Goal: Information Seeking & Learning: Learn about a topic

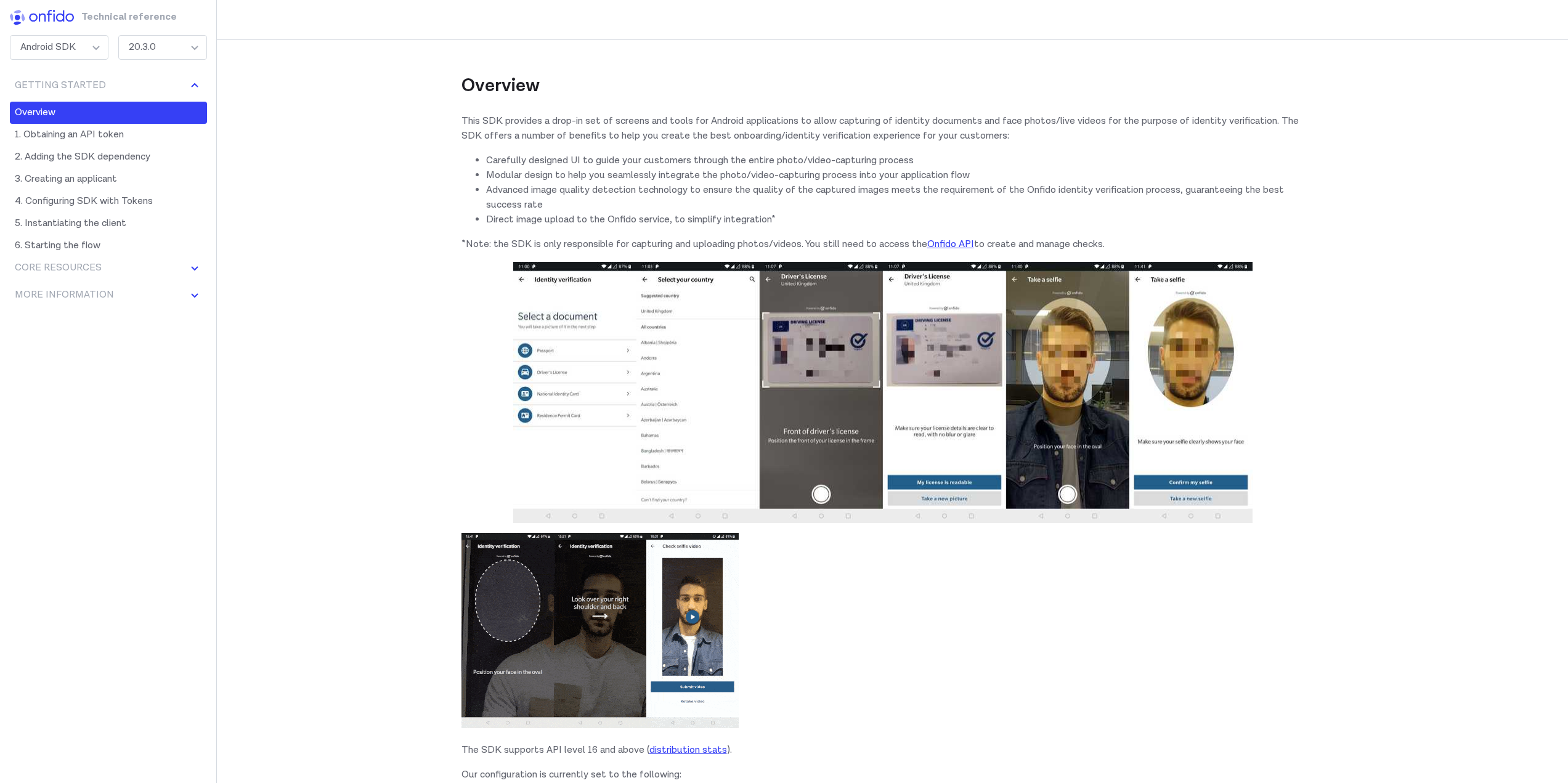
scroll to position [185, 0]
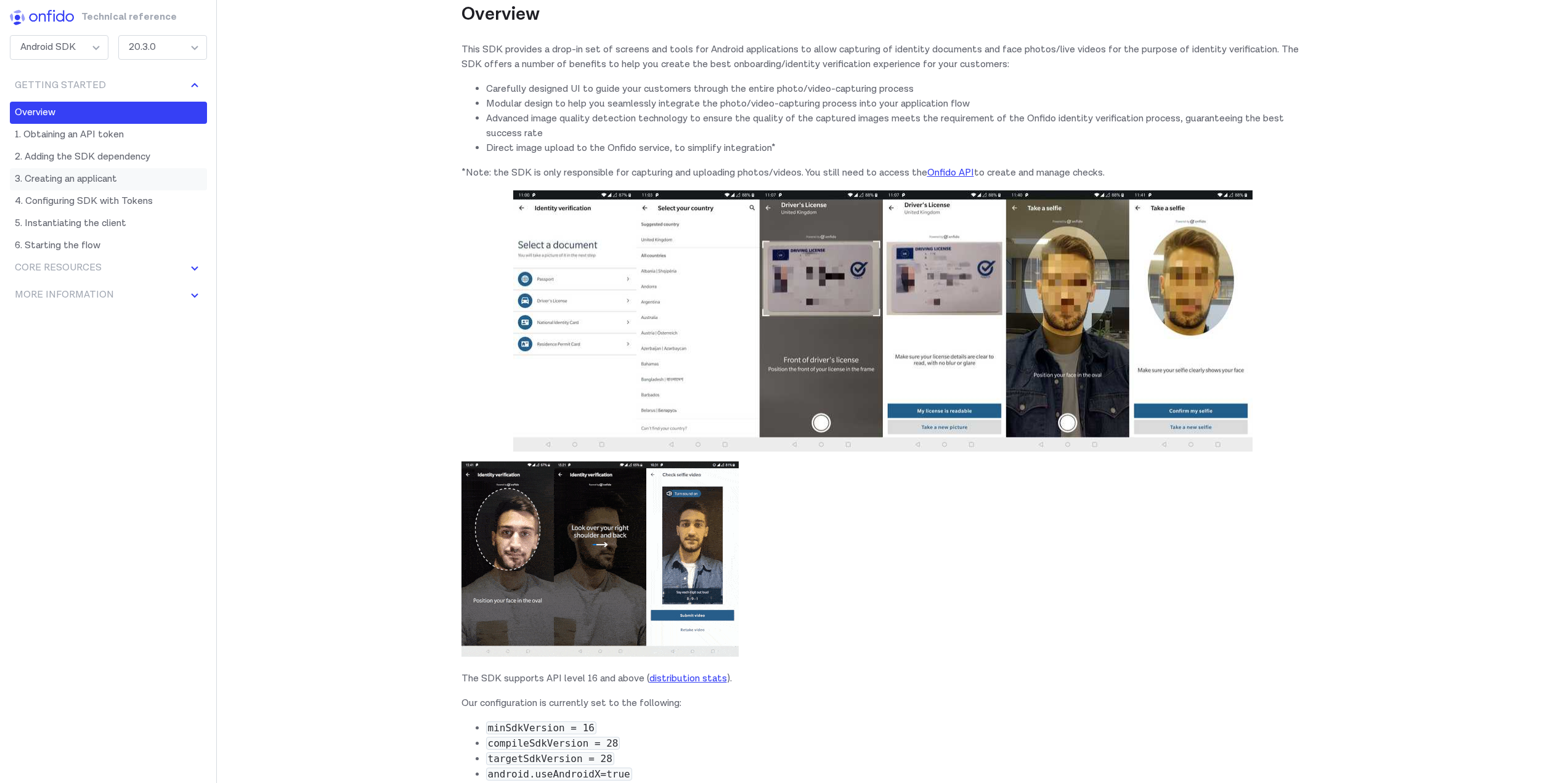
click at [108, 180] on link "3. Creating an applicant" at bounding box center [108, 179] width 197 height 22
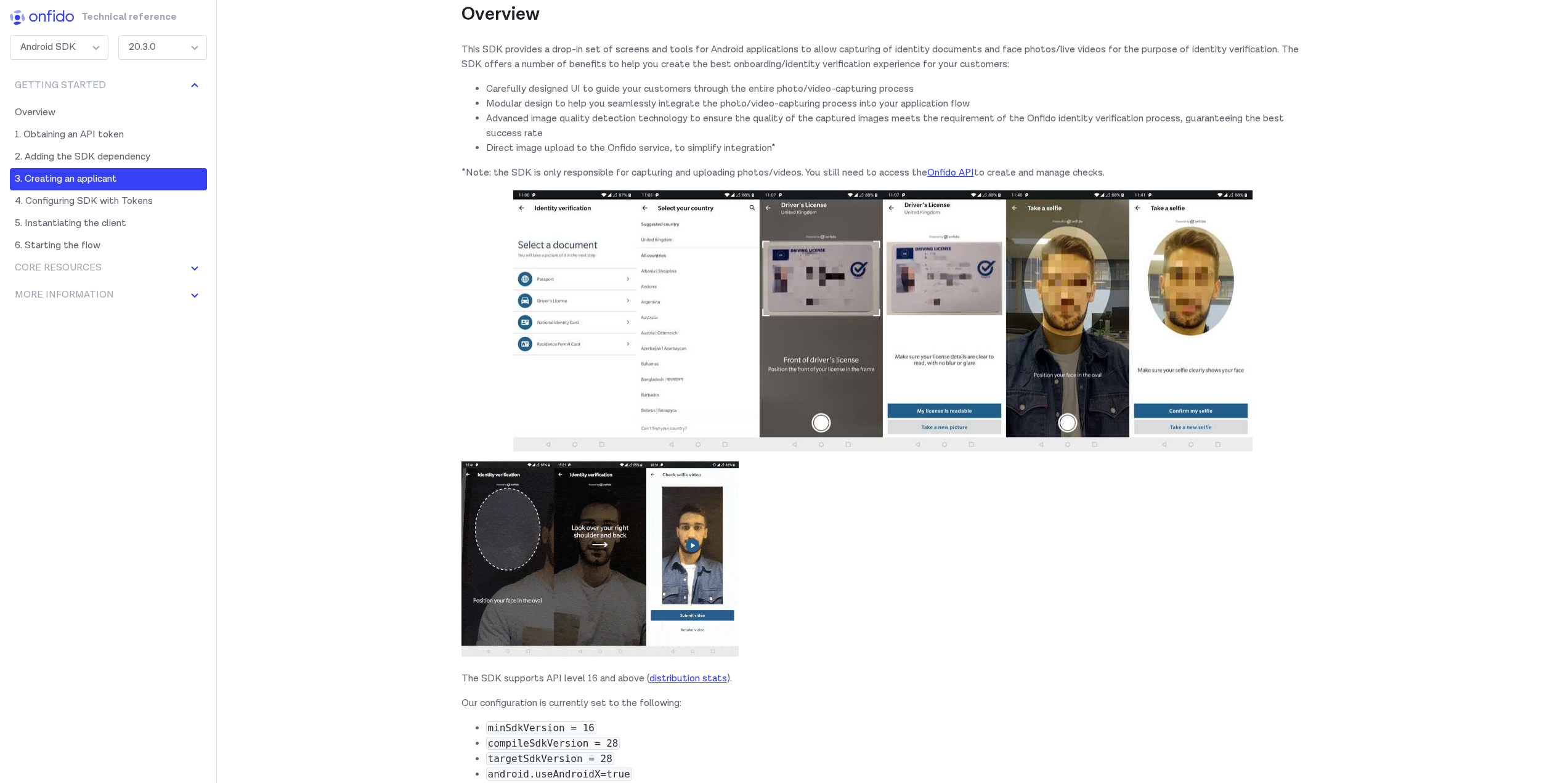
scroll to position [3034, 0]
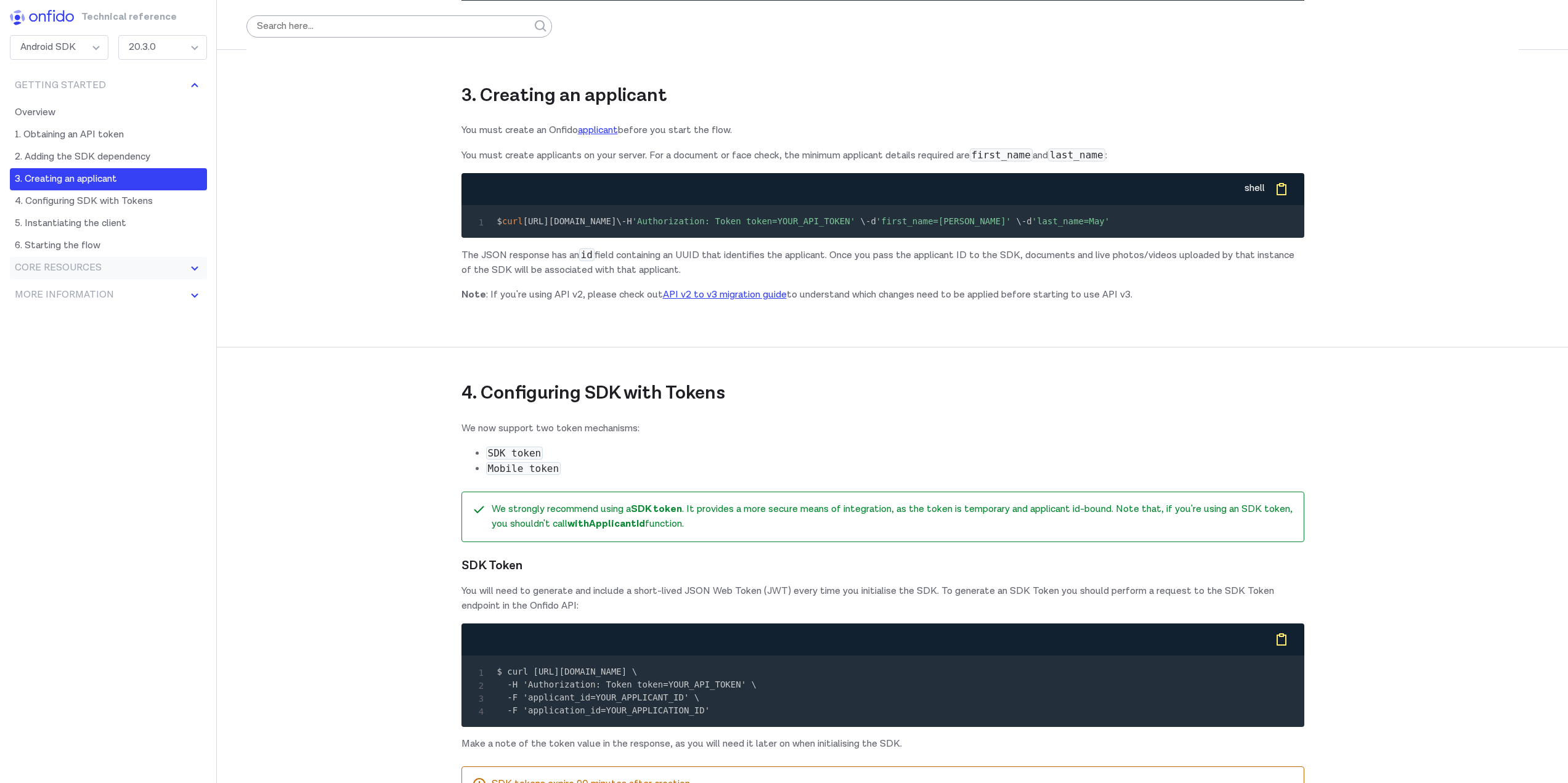
click at [125, 268] on button "Core Resources" at bounding box center [108, 268] width 197 height 22
click at [88, 365] on link "User Analytics" at bounding box center [108, 361] width 197 height 22
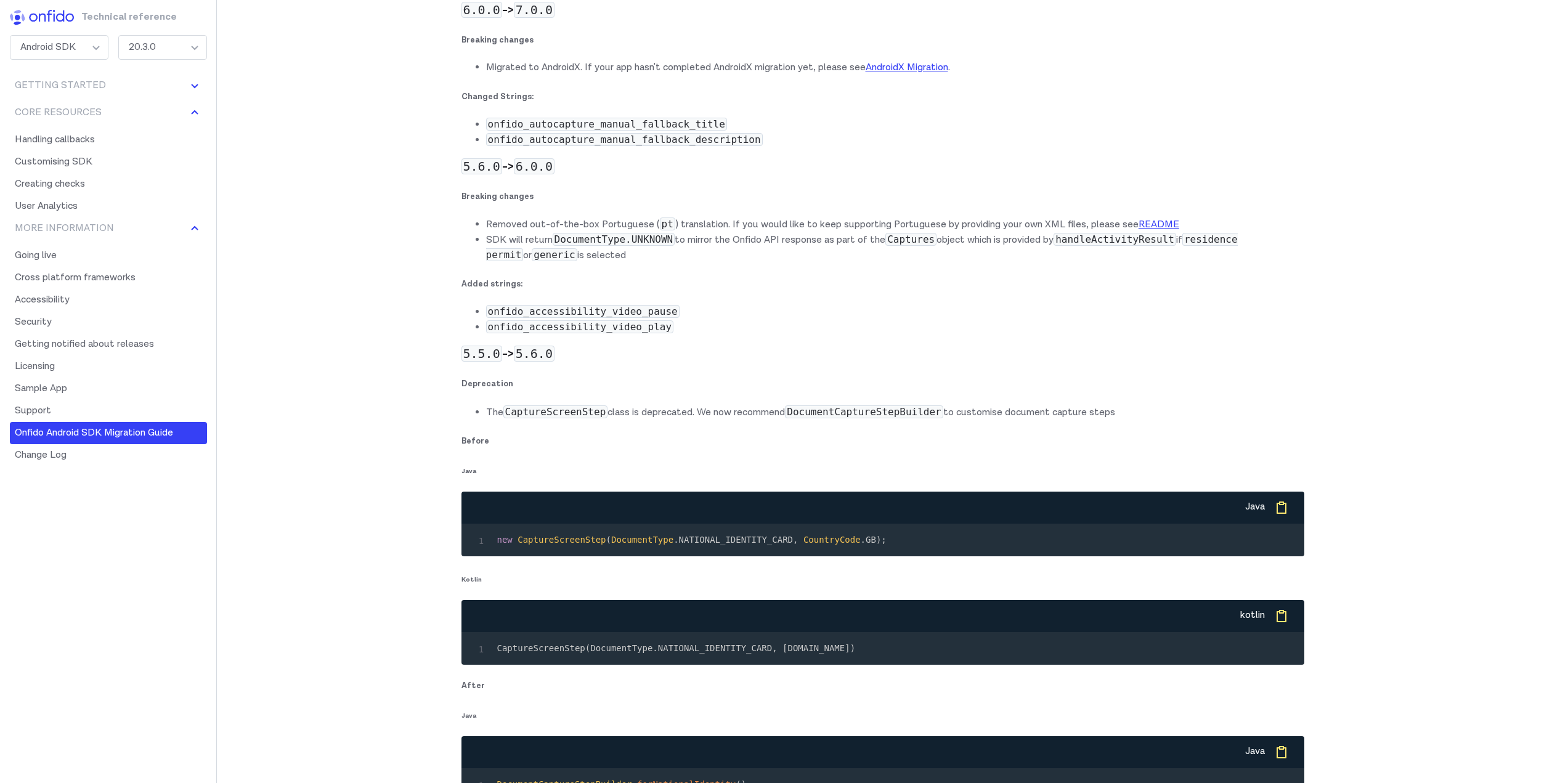
scroll to position [13959, 0]
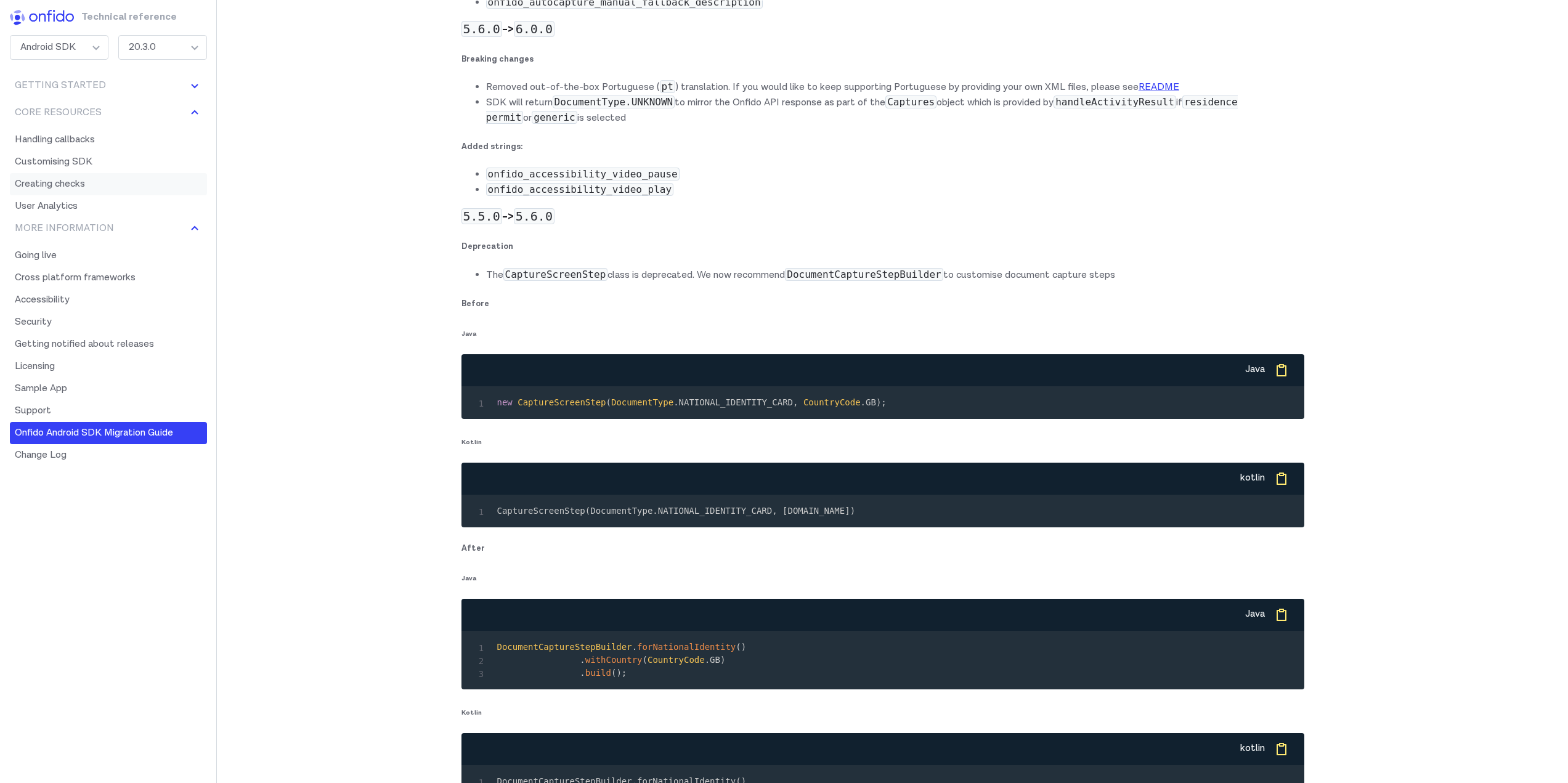
click at [63, 180] on link "Creating checks" at bounding box center [108, 184] width 197 height 22
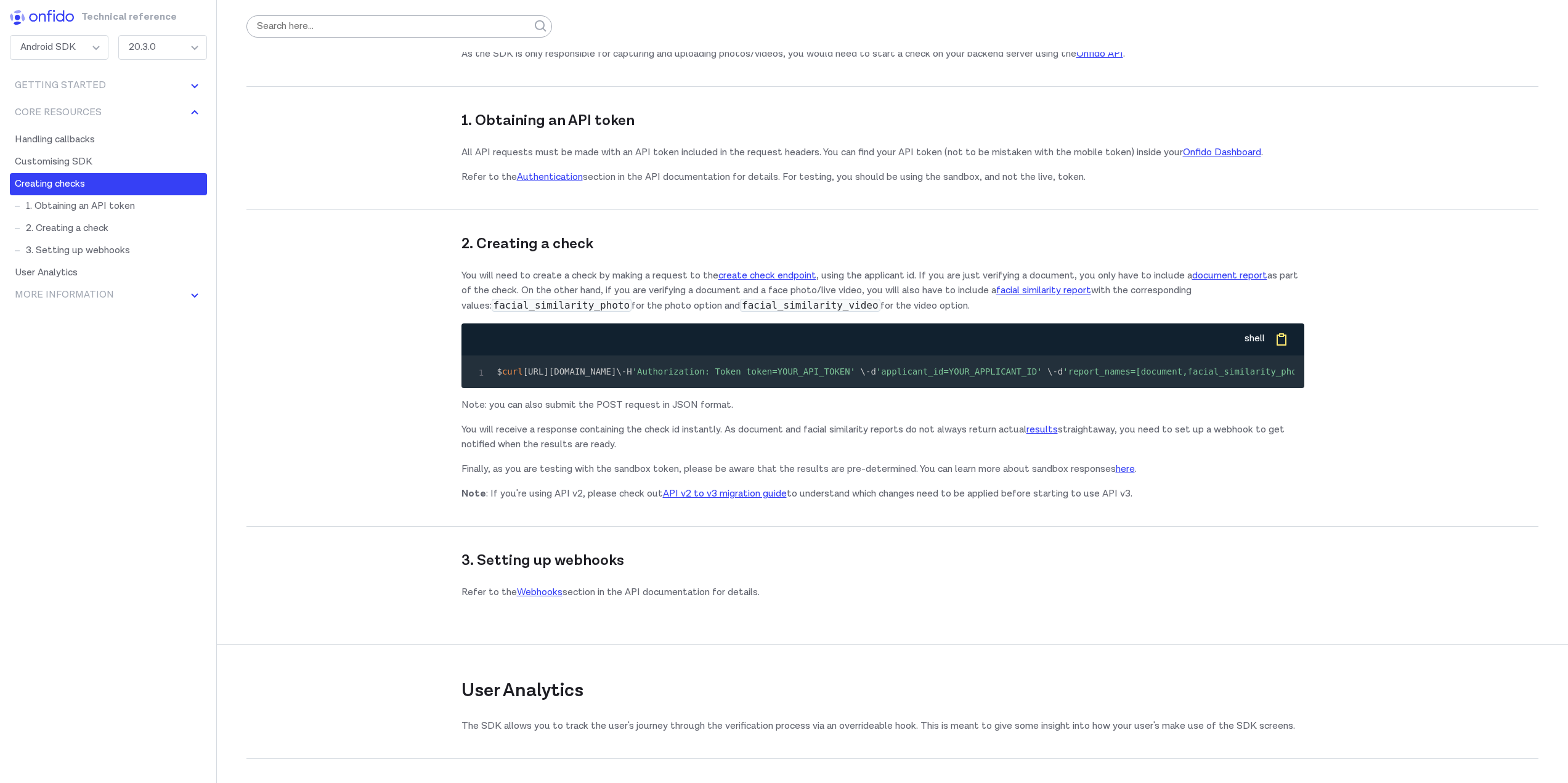
scroll to position [9246, 0]
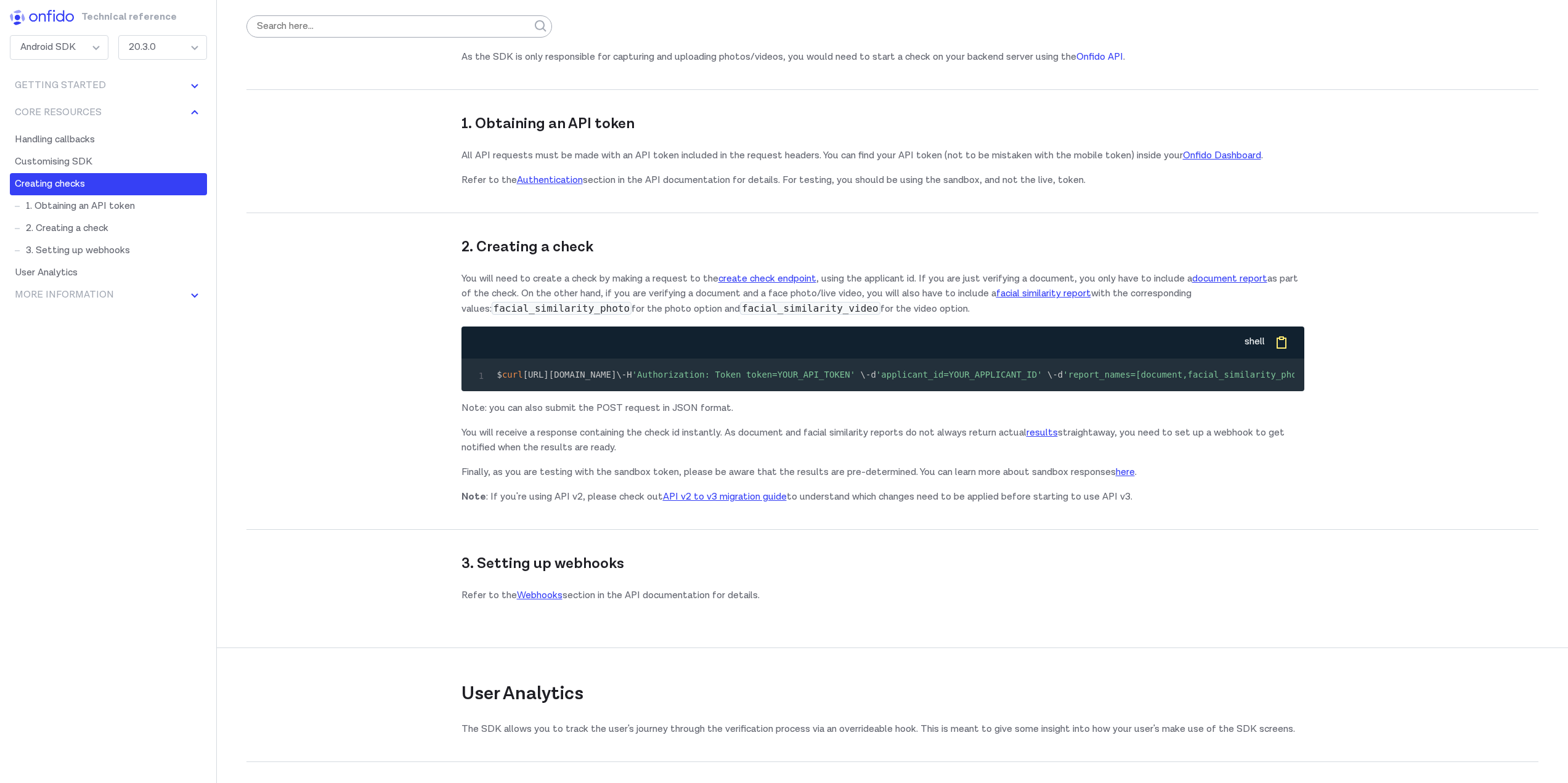
click at [1106, 63] on link "Onfido API" at bounding box center [1100, 56] width 47 height 13
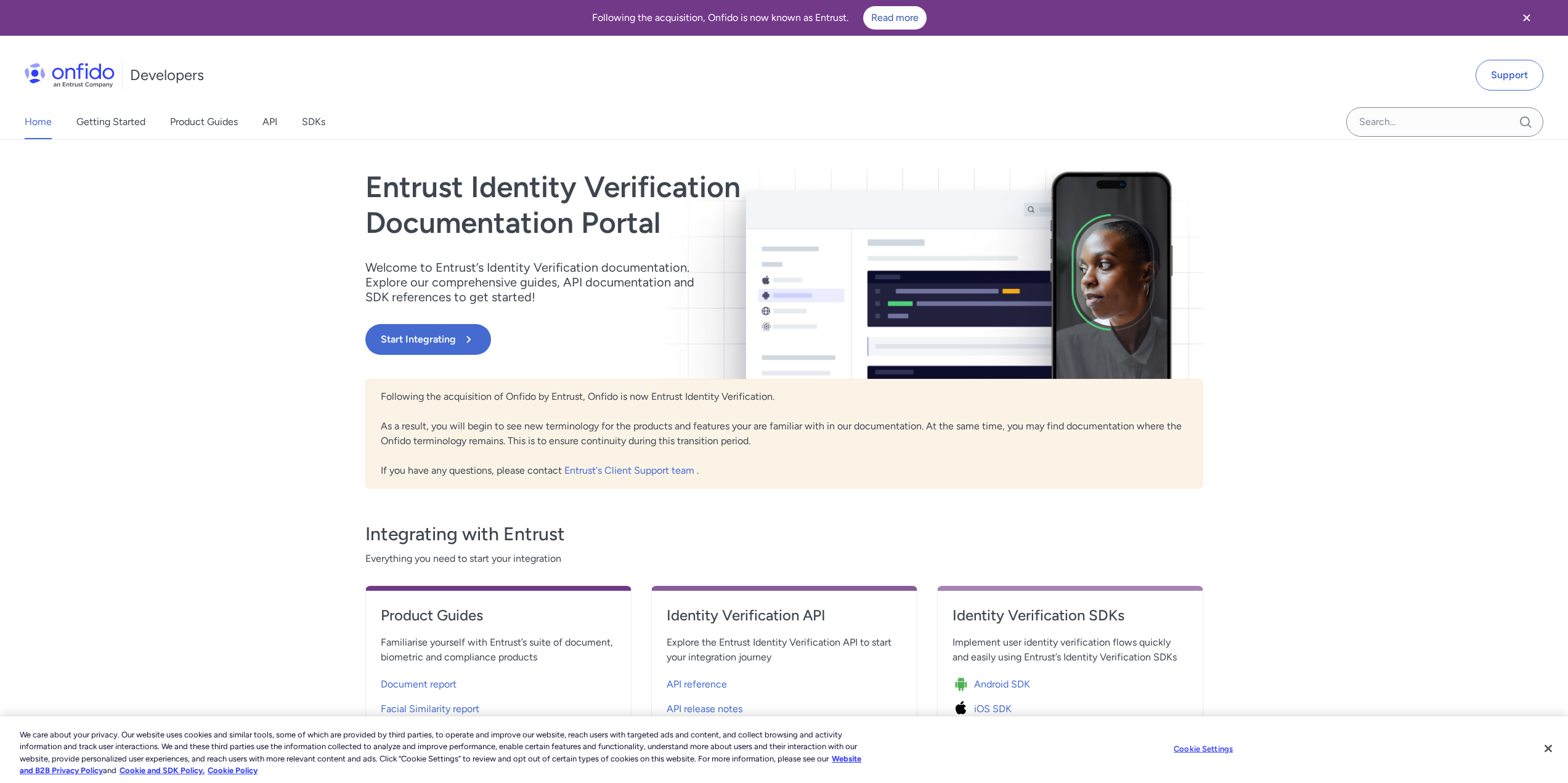
drag, startPoint x: 746, startPoint y: 311, endPoint x: 649, endPoint y: 512, distance: 223.2
click at [649, 512] on div "Integrating with Entrust Everything you need to start your integration Product …" at bounding box center [784, 631] width 838 height 256
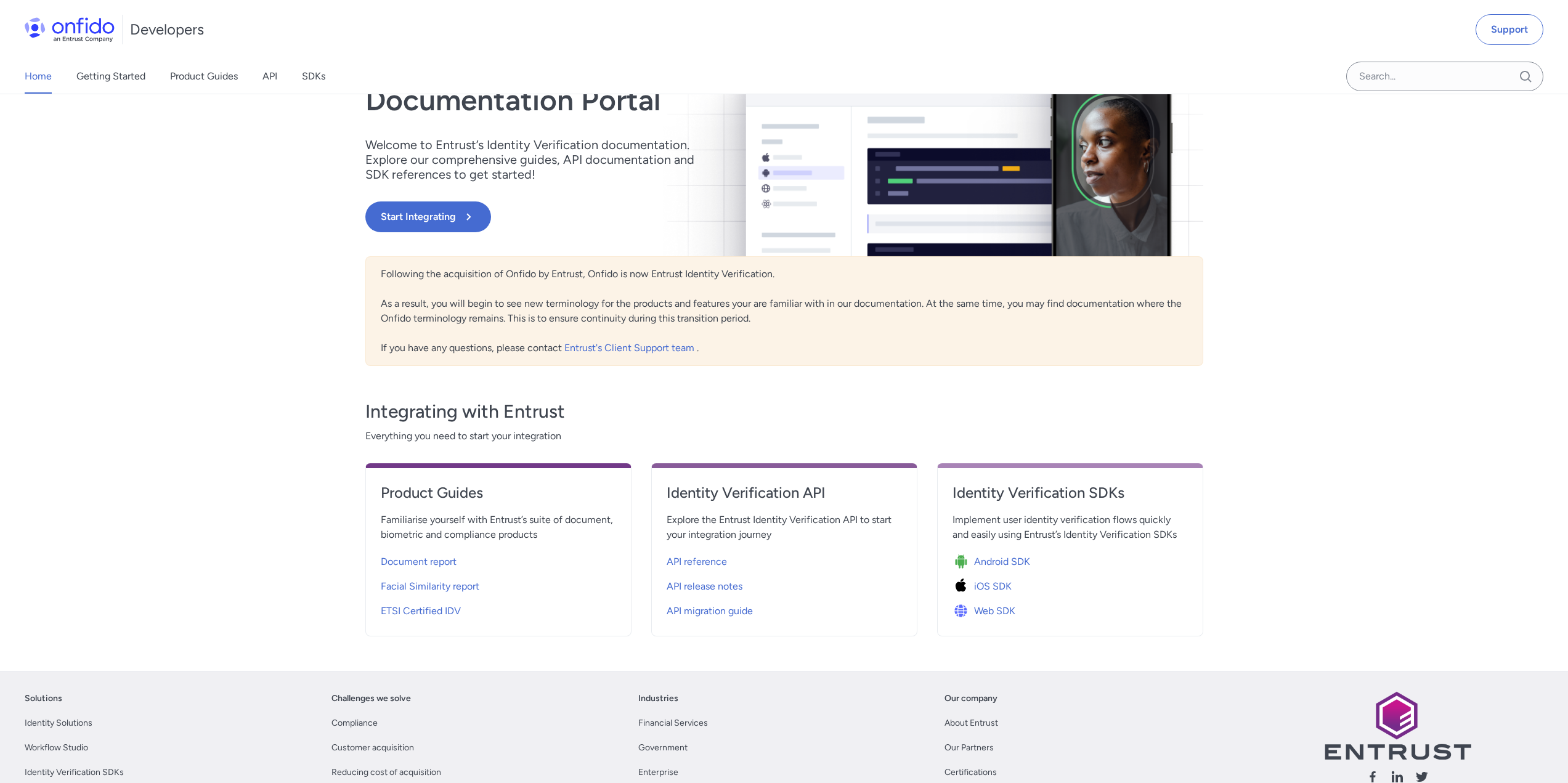
scroll to position [123, 0]
click at [707, 613] on span "API migration guide" at bounding box center [710, 610] width 86 height 15
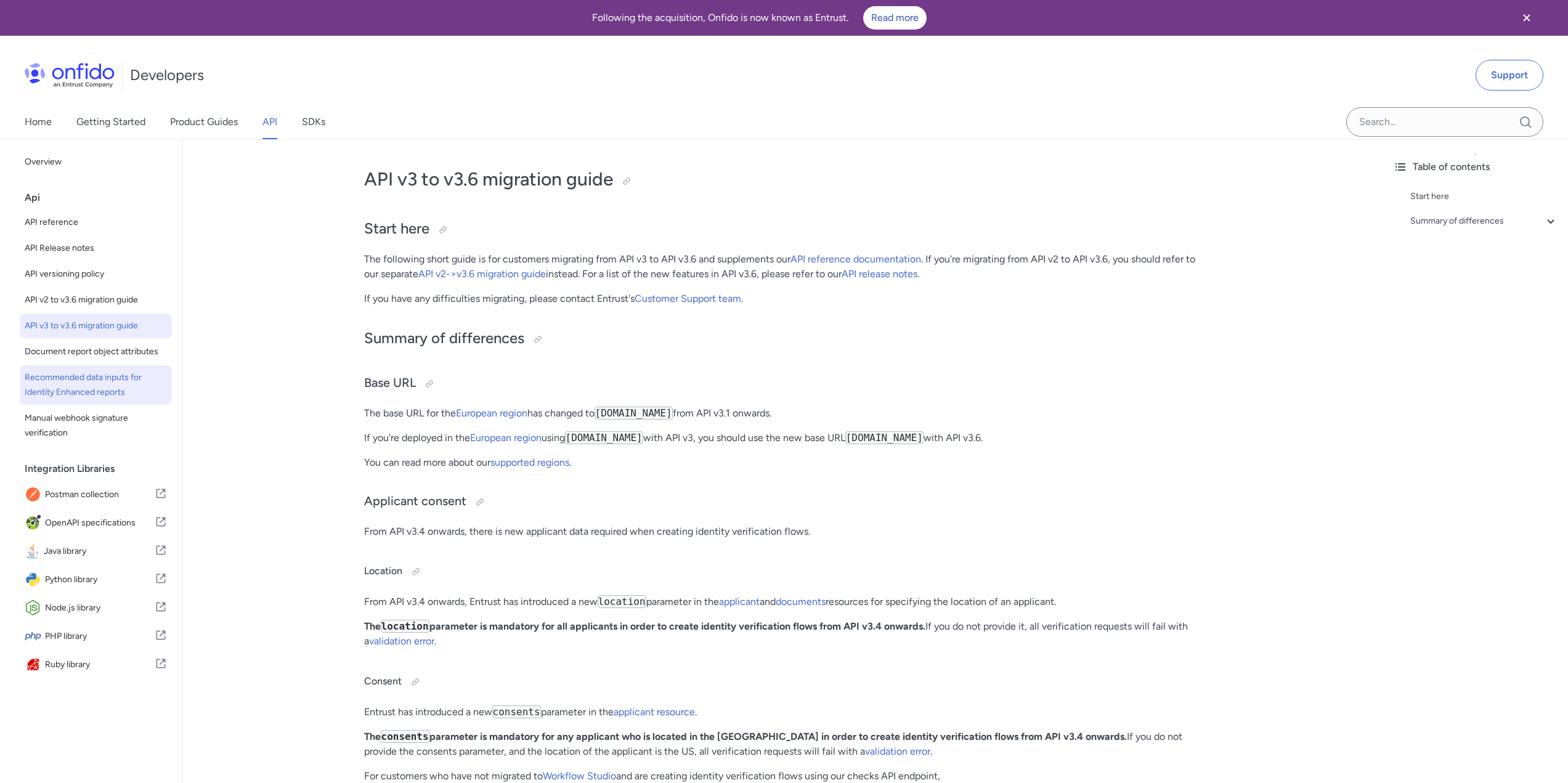
click at [99, 384] on link "Recommended data inputs for Identity Enhanced reports" at bounding box center [96, 385] width 152 height 39
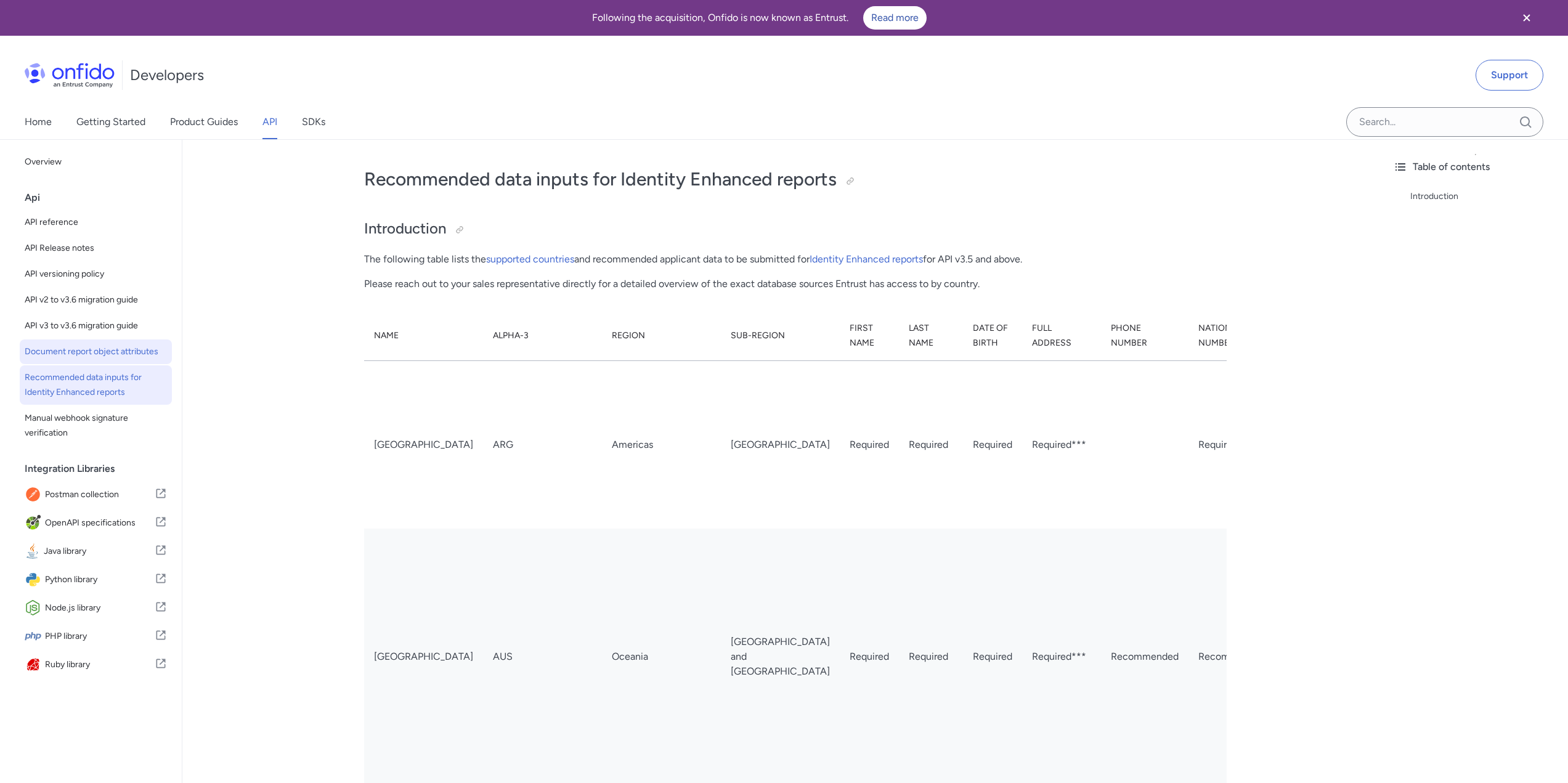
click at [82, 359] on span "Document report object attributes" at bounding box center [95, 352] width 142 height 15
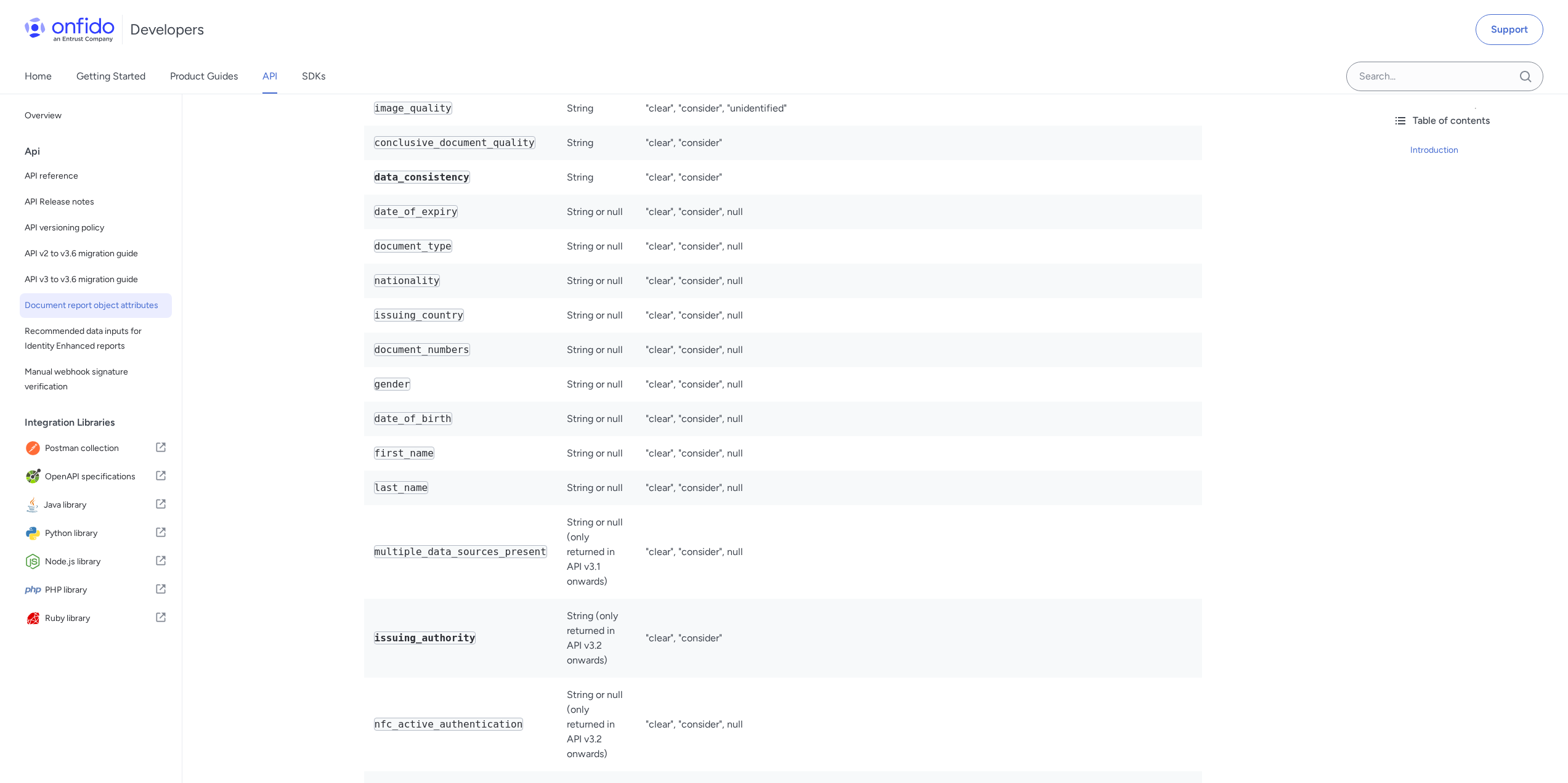
scroll to position [3695, 0]
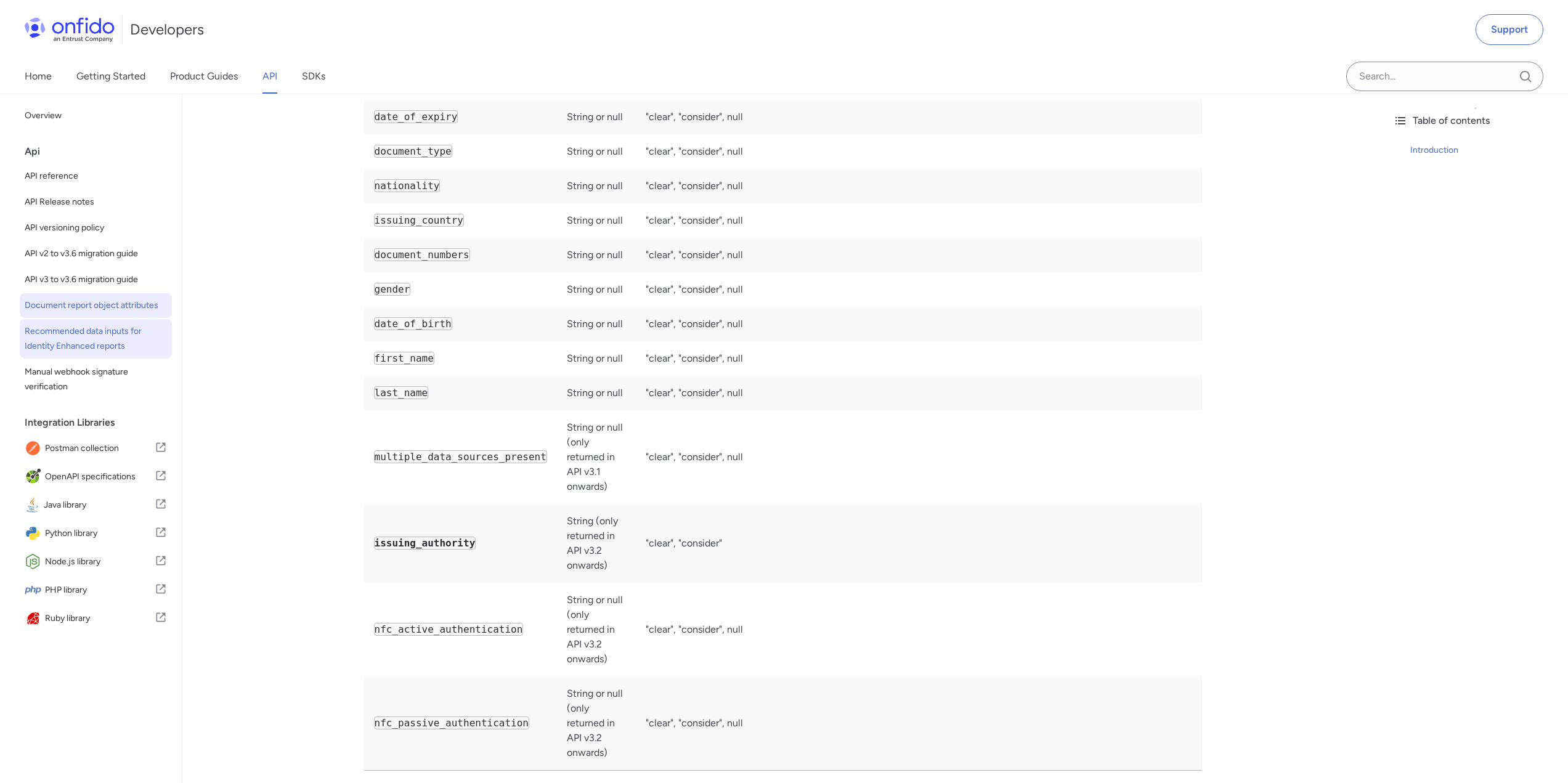
click at [120, 324] on span "Recommended data inputs for Identity Enhanced reports" at bounding box center [95, 338] width 142 height 29
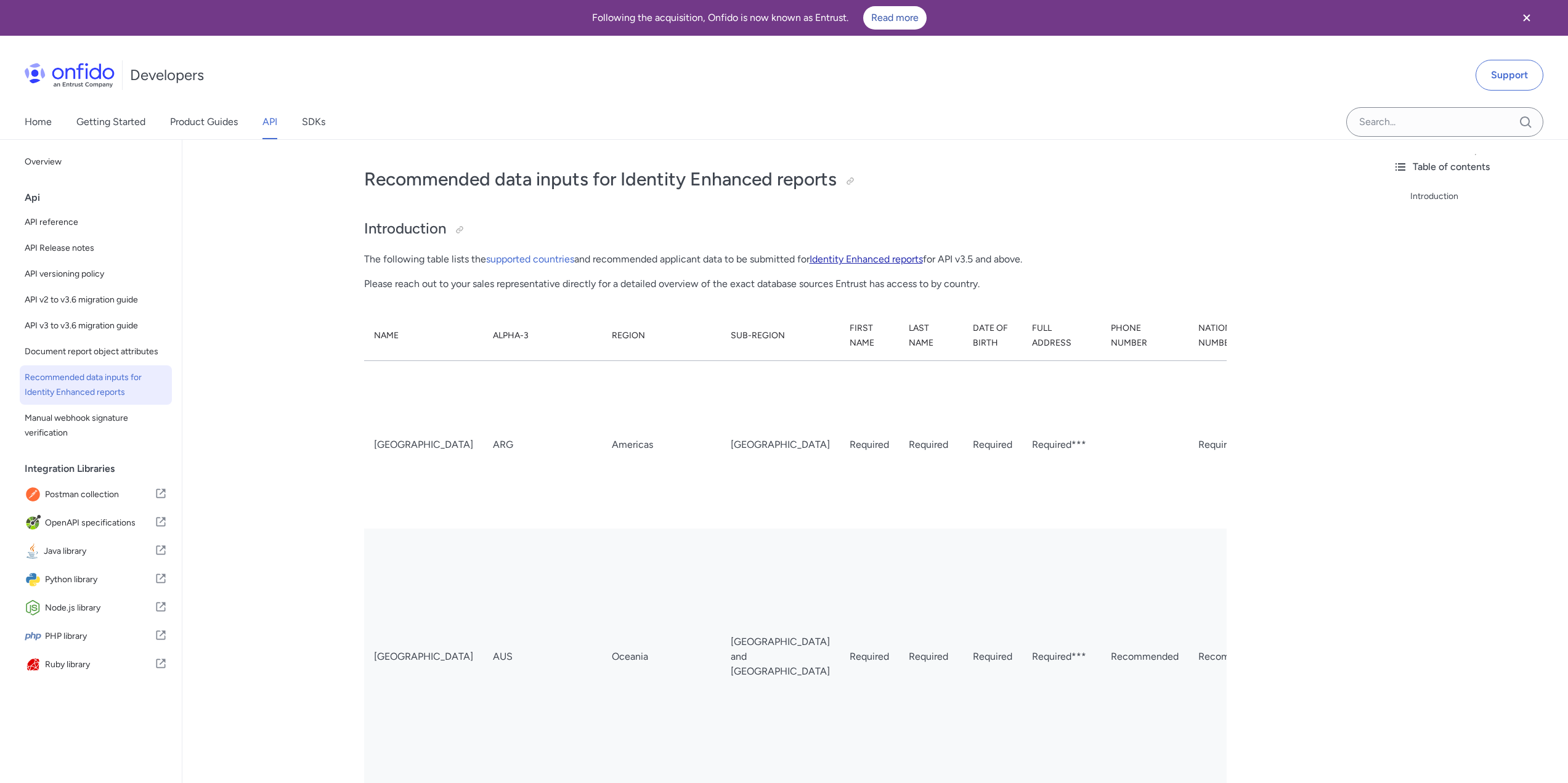
click at [854, 253] on link "Identity Enhanced reports" at bounding box center [866, 259] width 114 height 12
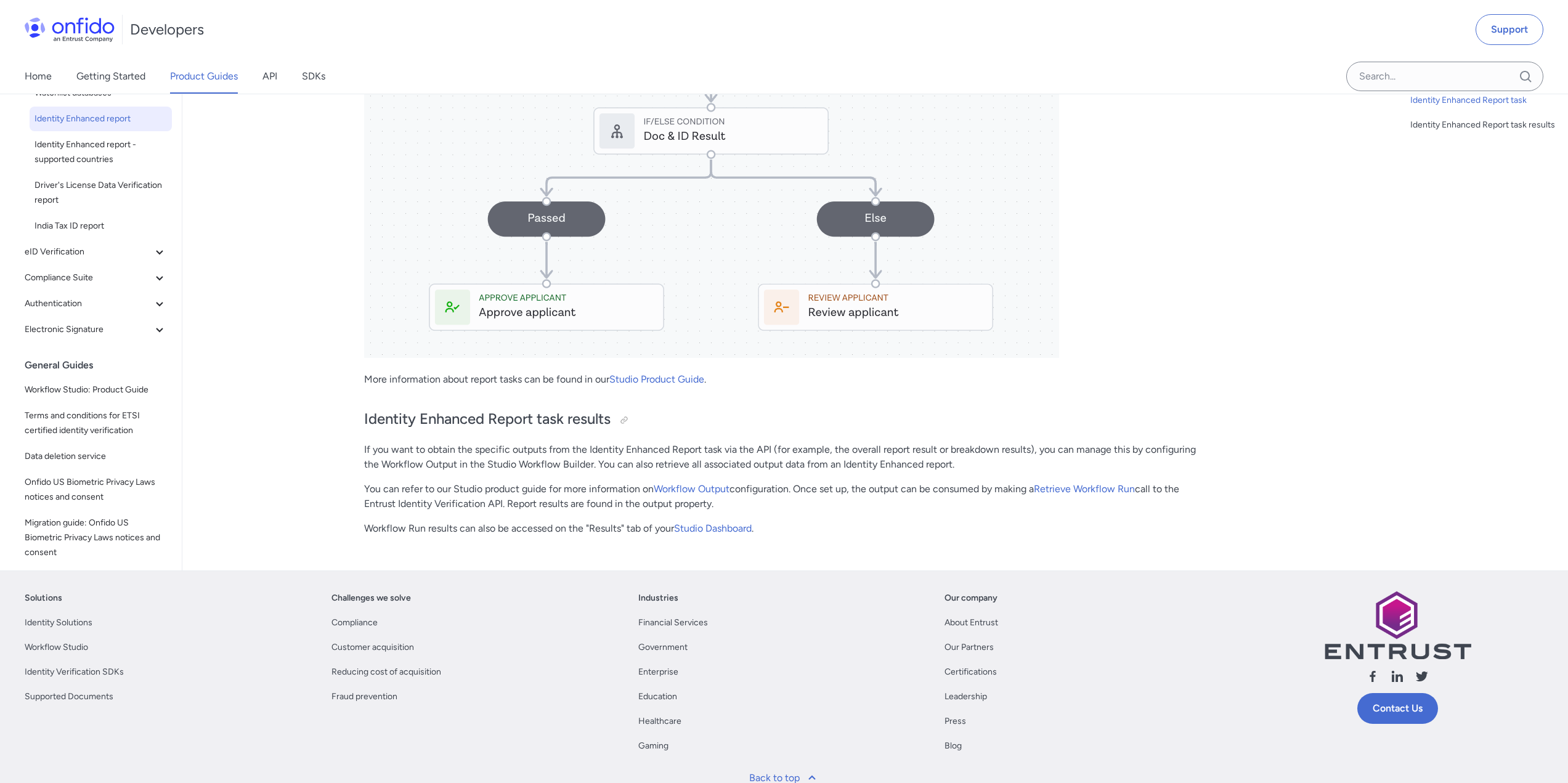
scroll to position [3818, 0]
click at [108, 284] on span "Compliance Suite" at bounding box center [88, 278] width 127 height 15
click at [106, 259] on span "eID Verification" at bounding box center [88, 251] width 127 height 15
click at [63, 207] on span "Driver's License Data Verification report" at bounding box center [101, 192] width 133 height 29
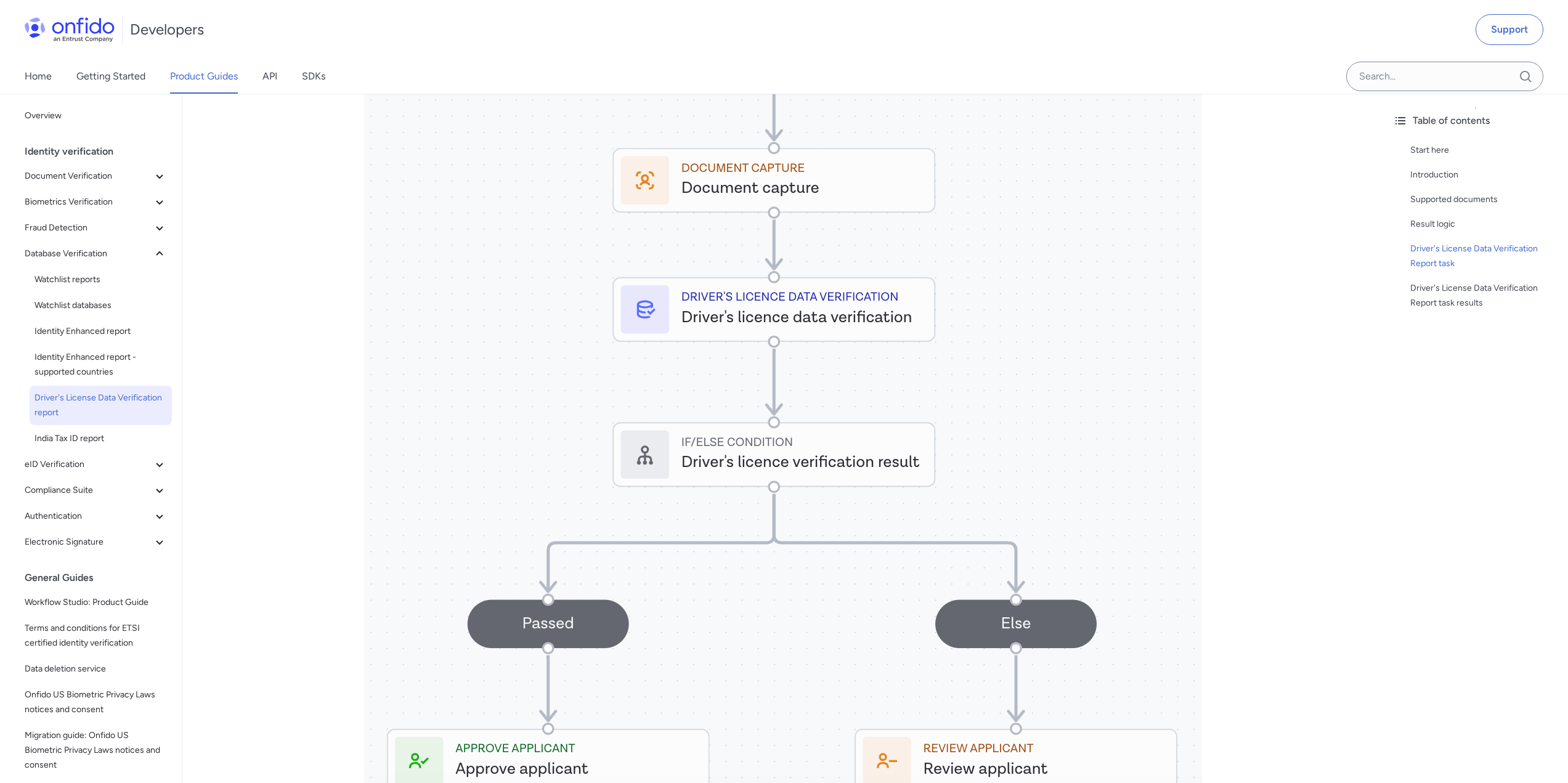
scroll to position [1170, 0]
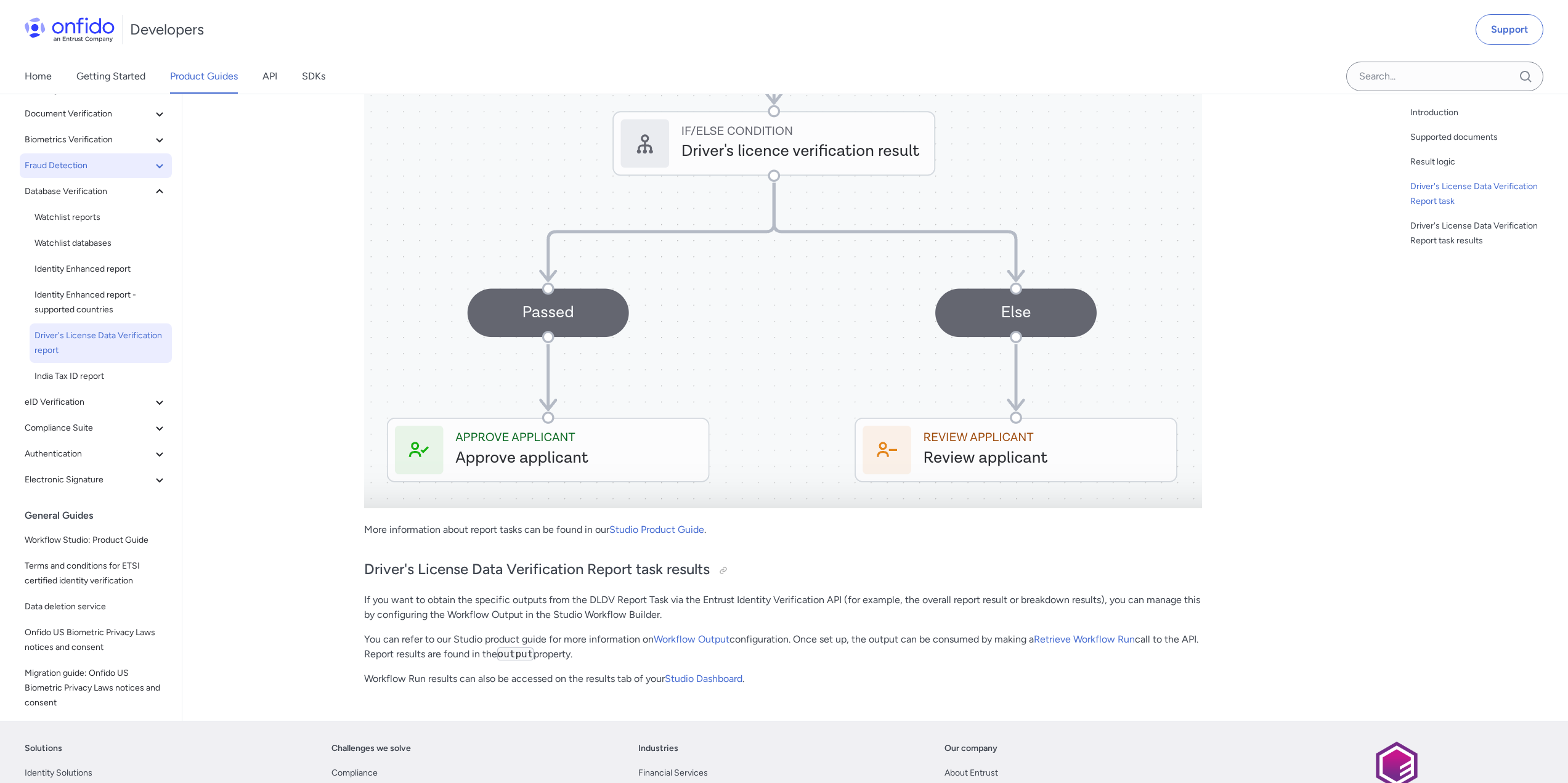
click at [95, 156] on button "Fraud Detection" at bounding box center [96, 165] width 152 height 24
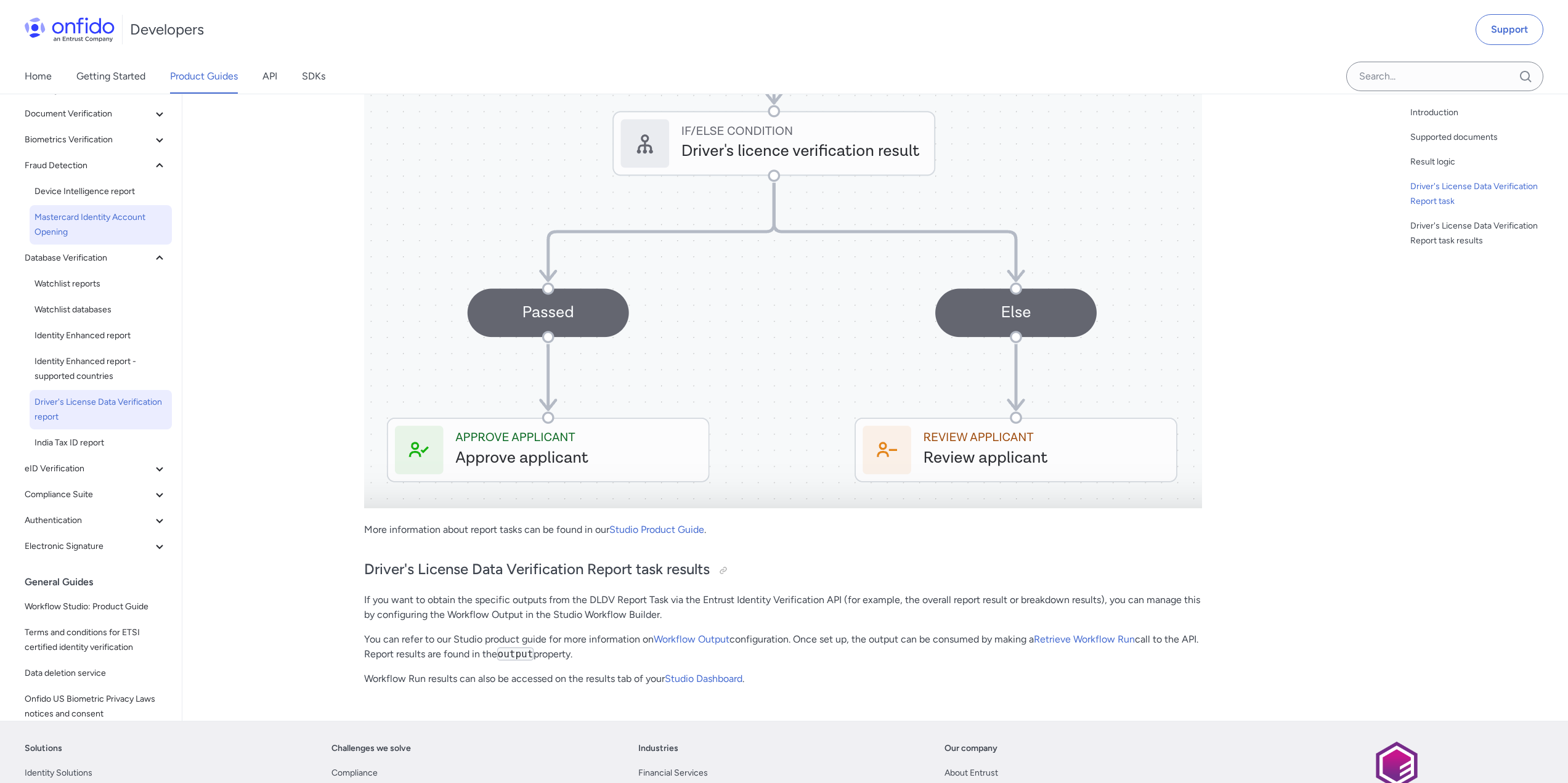
click at [120, 237] on span "Mastercard Identity Account Opening" at bounding box center [101, 224] width 133 height 29
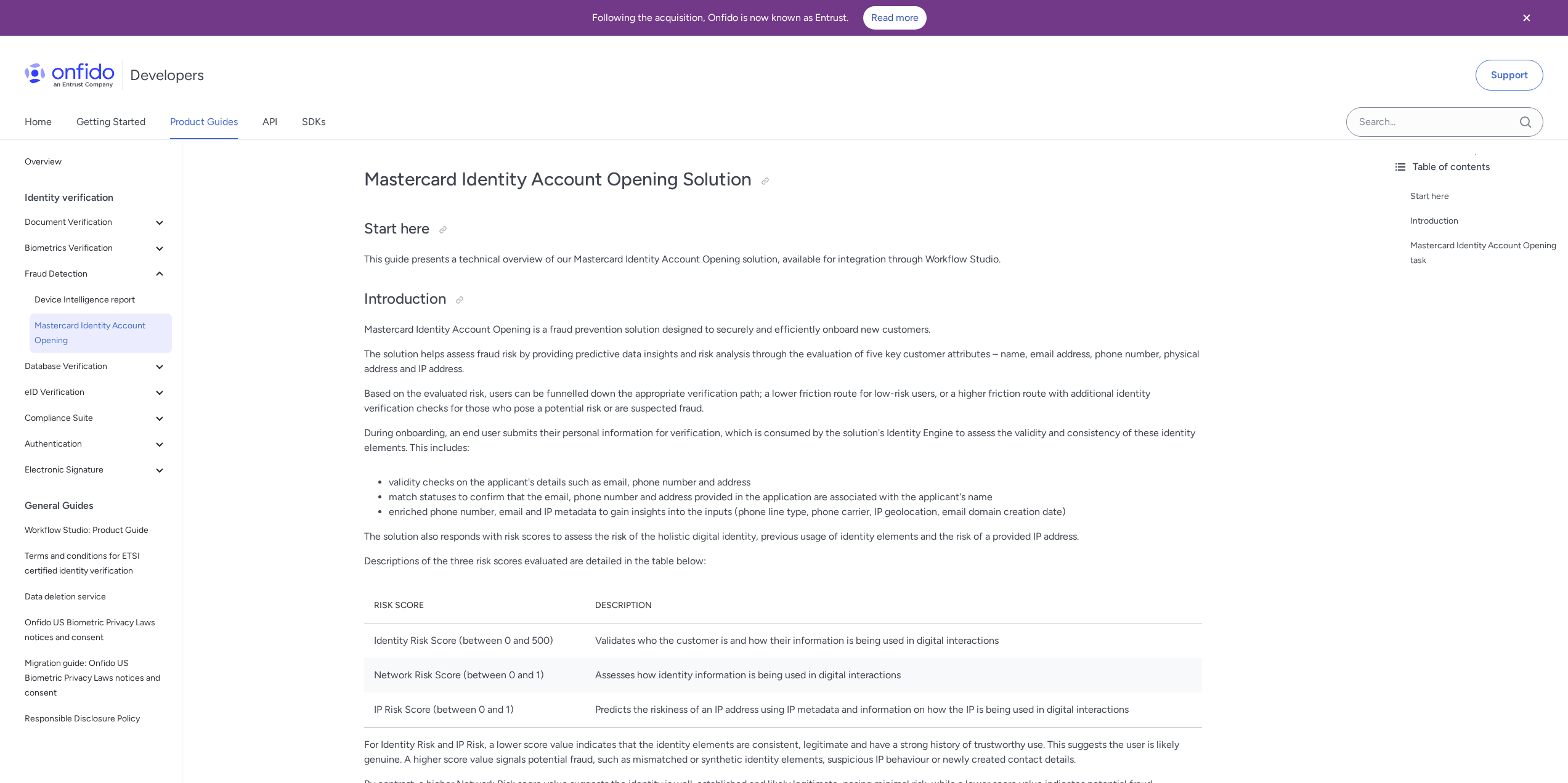
drag, startPoint x: 196, startPoint y: 348, endPoint x: 207, endPoint y: 363, distance: 18.6
drag, startPoint x: 207, startPoint y: 363, endPoint x: 252, endPoint y: 225, distance: 145.2
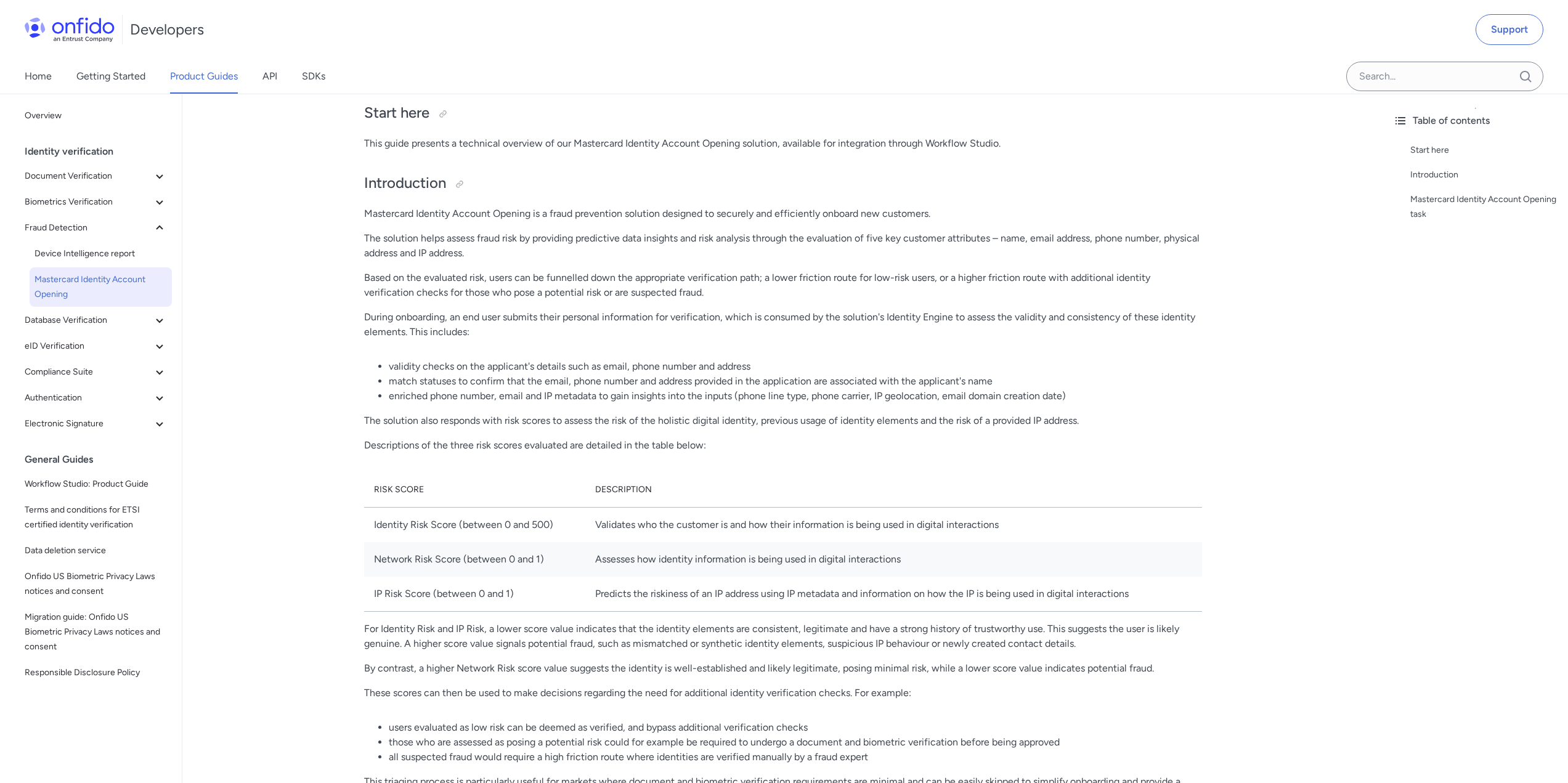
scroll to position [123, 0]
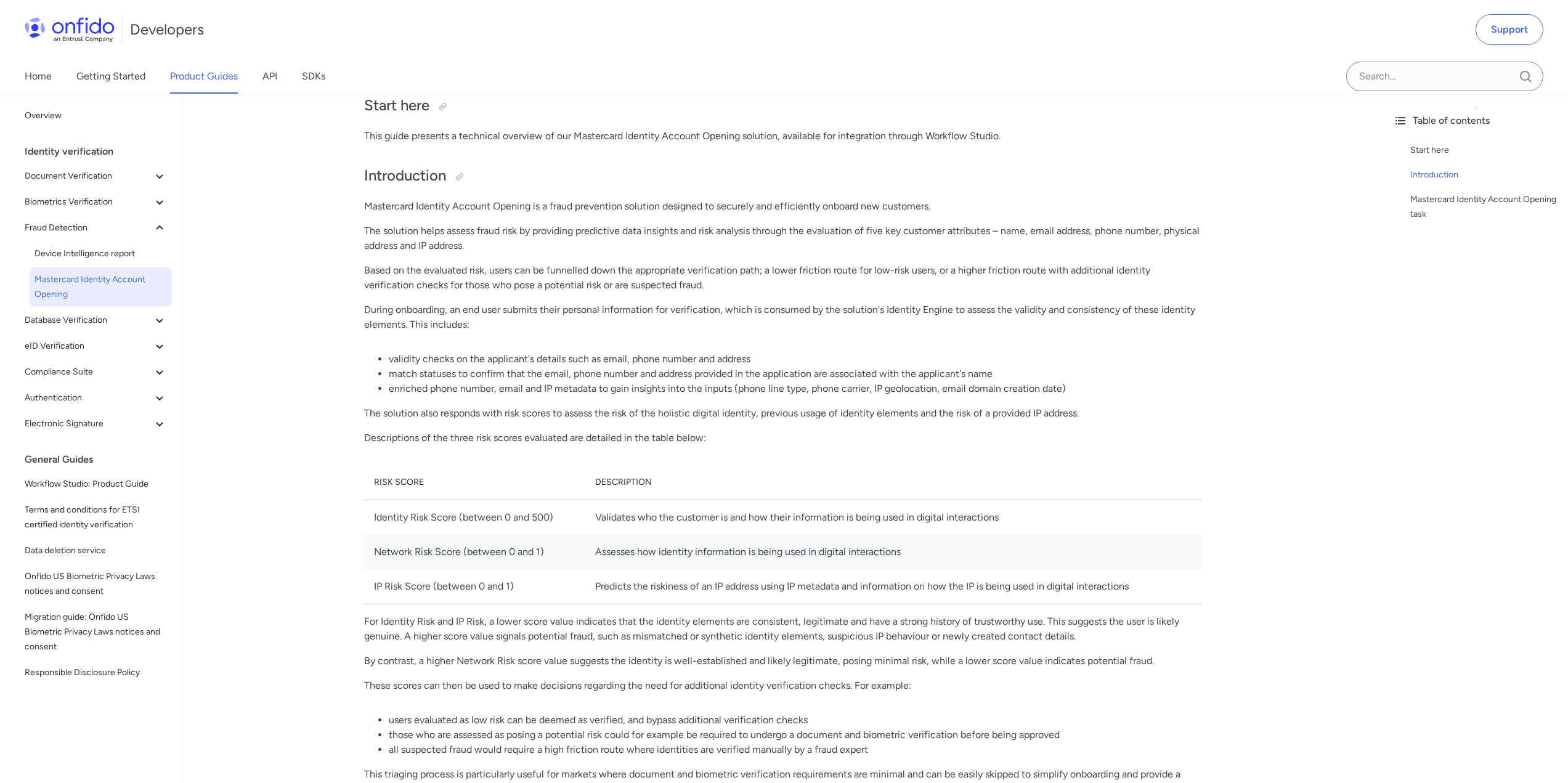
drag, startPoint x: 293, startPoint y: 365, endPoint x: 289, endPoint y: 376, distance: 11.7
drag, startPoint x: 289, startPoint y: 376, endPoint x: 225, endPoint y: 447, distance: 95.6
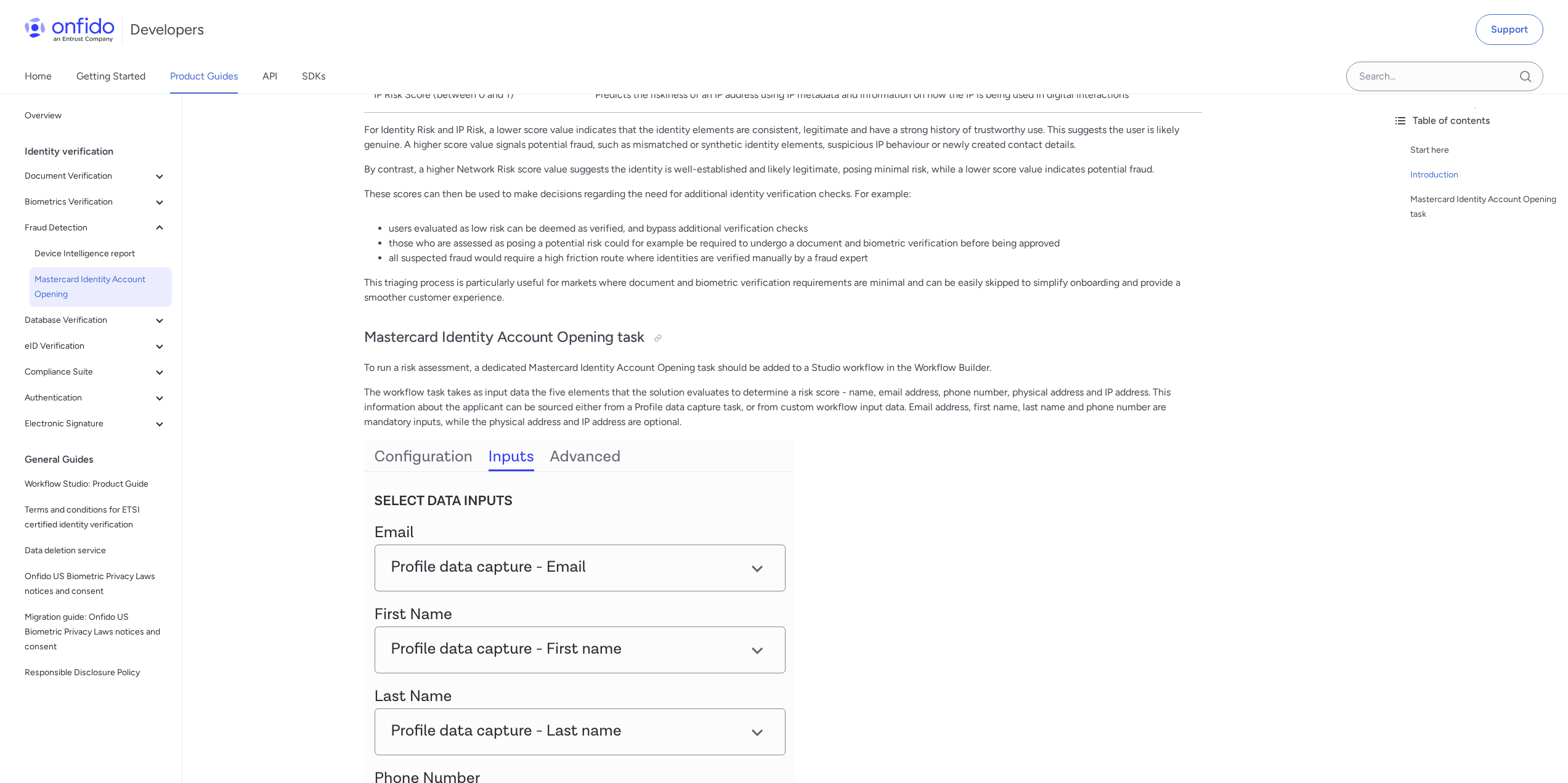
scroll to position [616, 0]
click at [99, 262] on link "Device Intelligence report" at bounding box center [100, 254] width 142 height 24
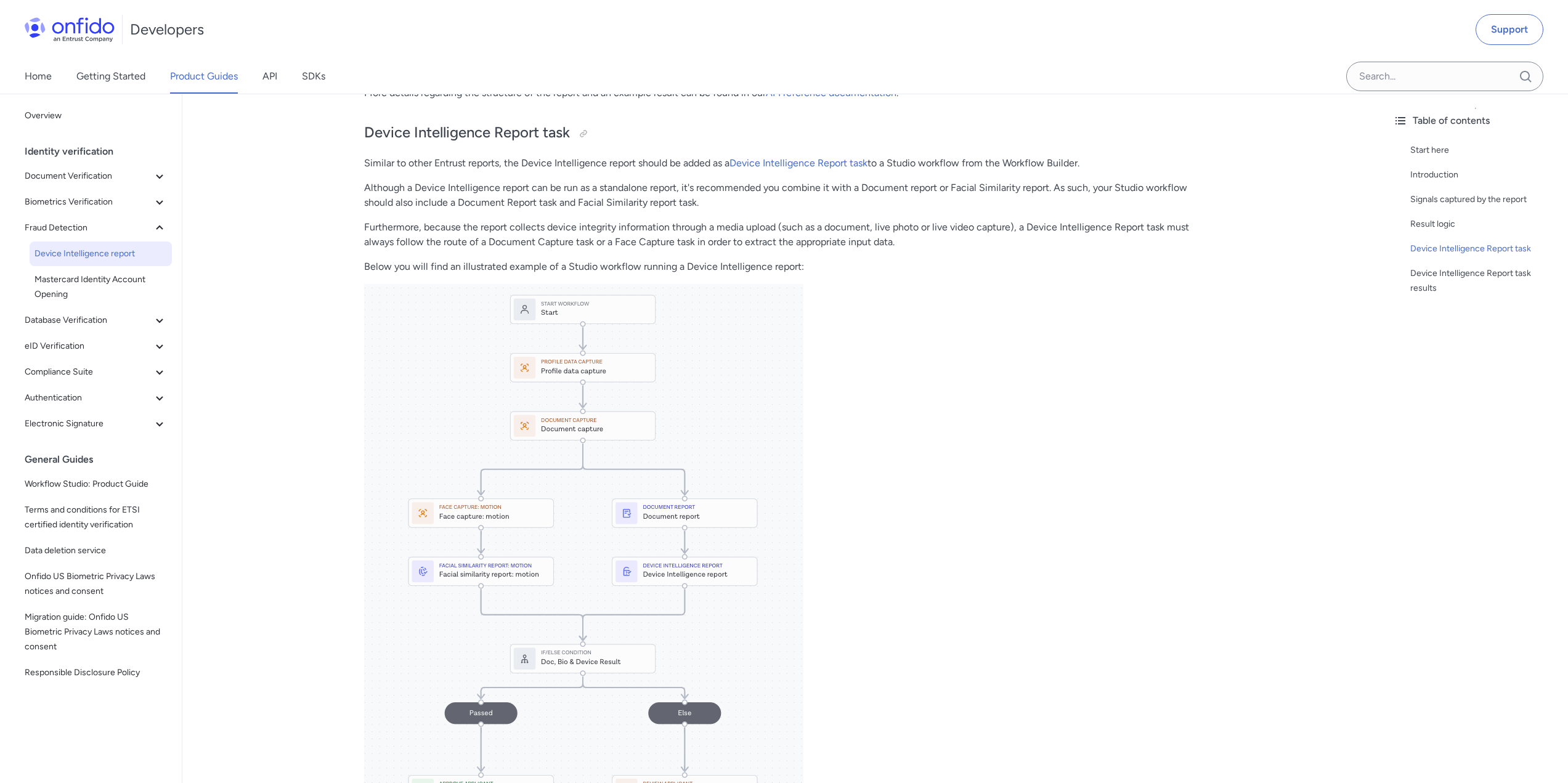
scroll to position [616, 0]
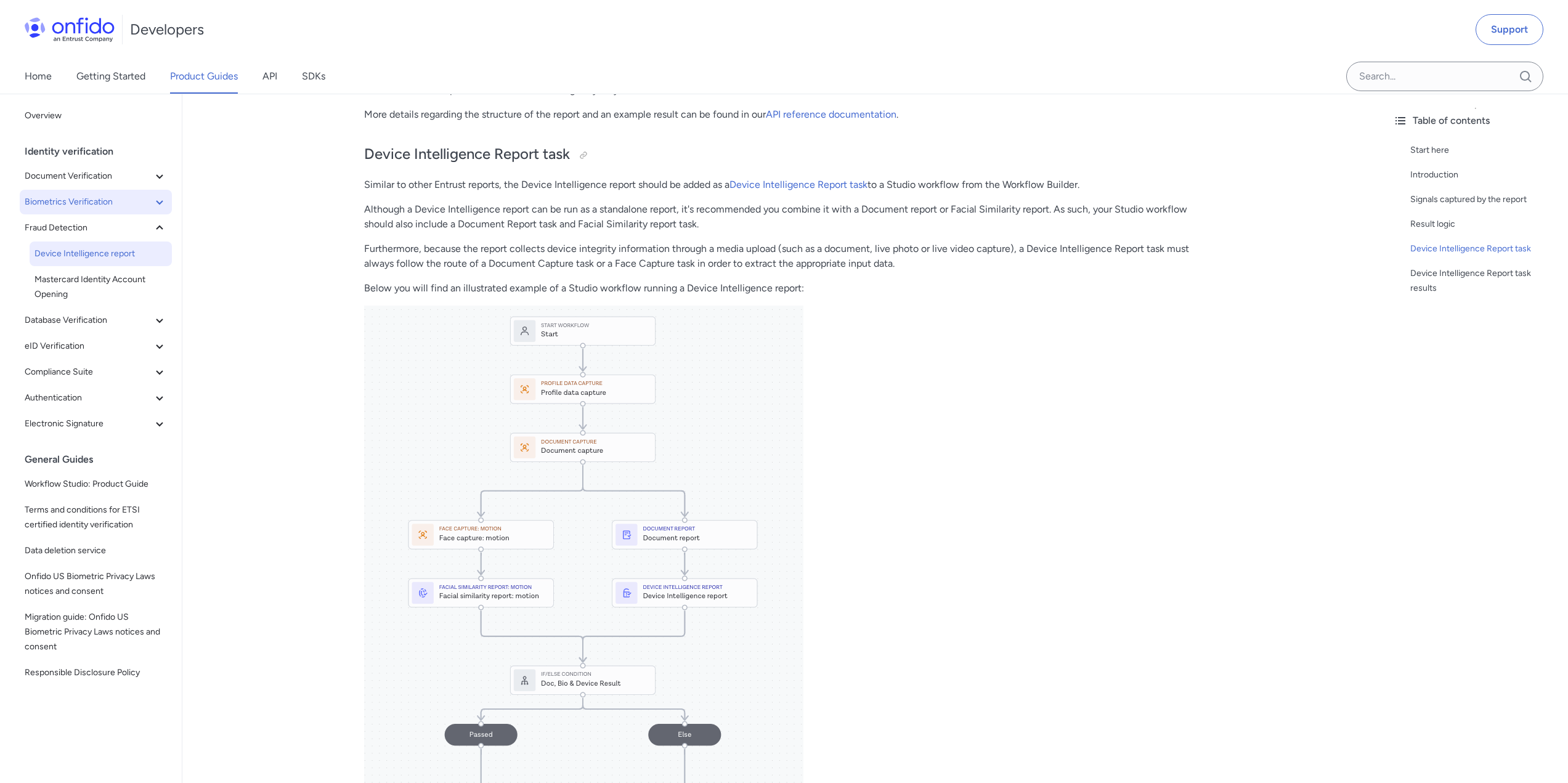
click at [106, 204] on span "Biometrics Verification" at bounding box center [88, 202] width 127 height 15
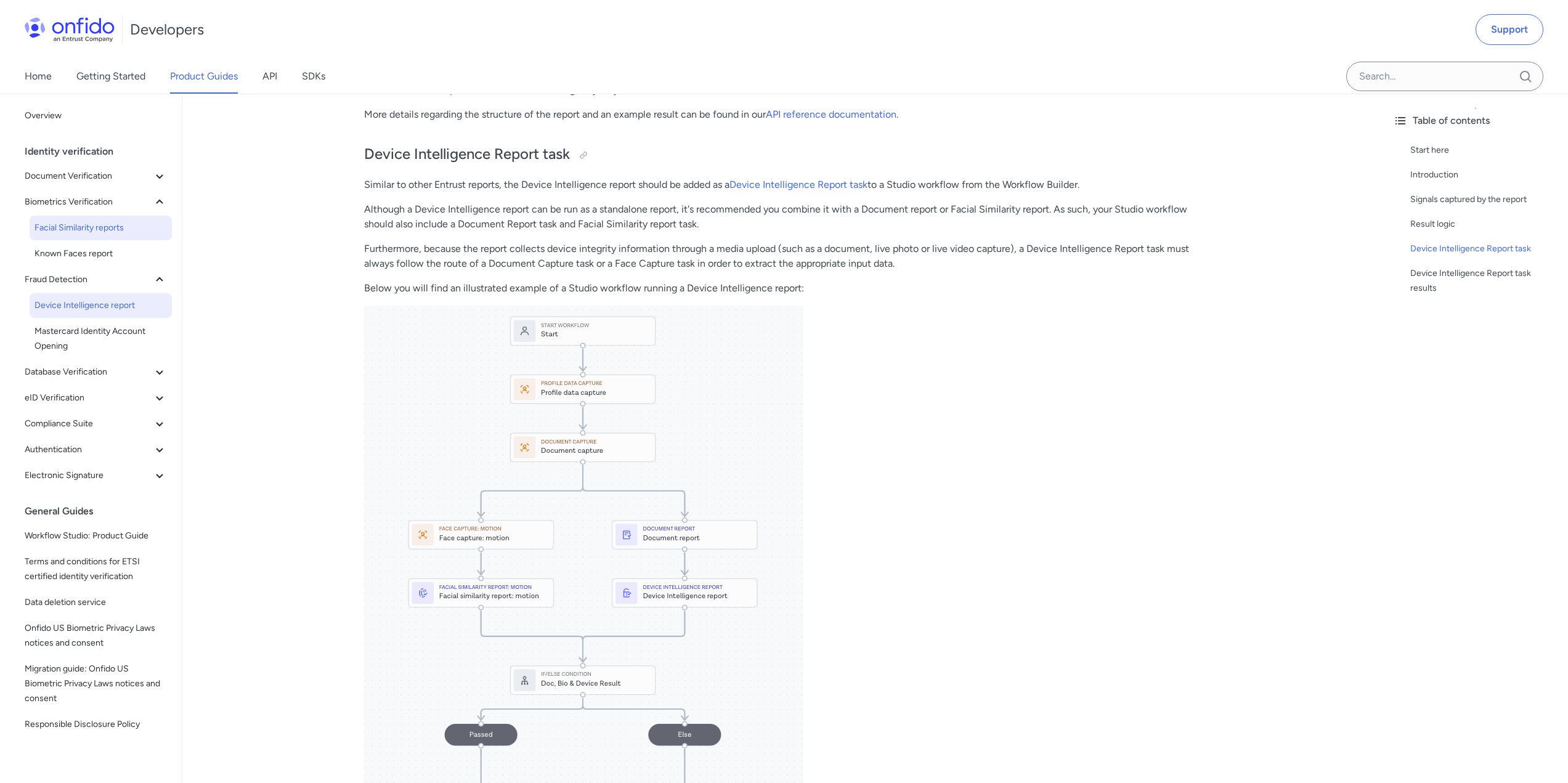
click at [110, 225] on span "Facial Similarity reports" at bounding box center [101, 228] width 133 height 15
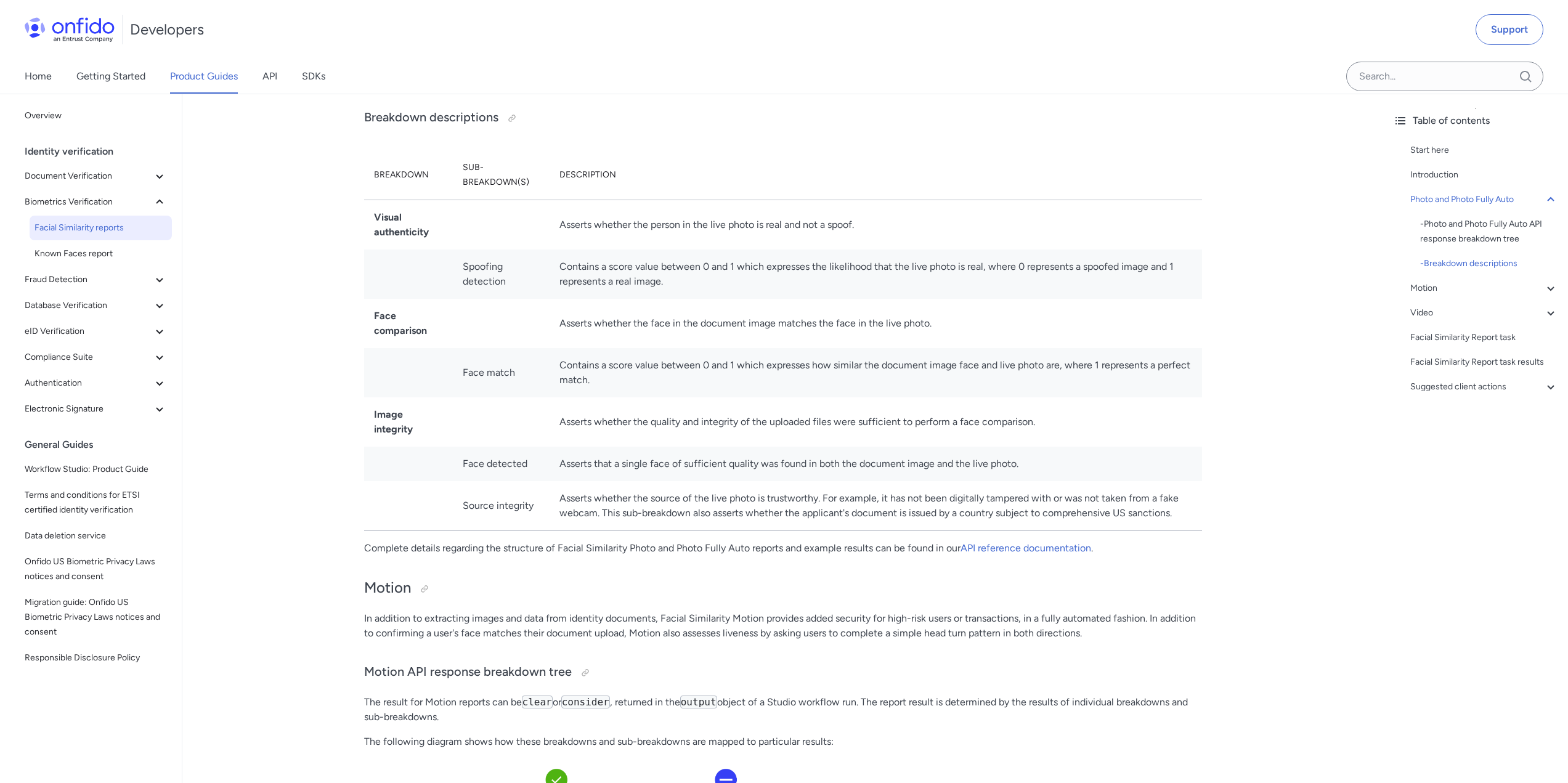
scroll to position [1047, 0]
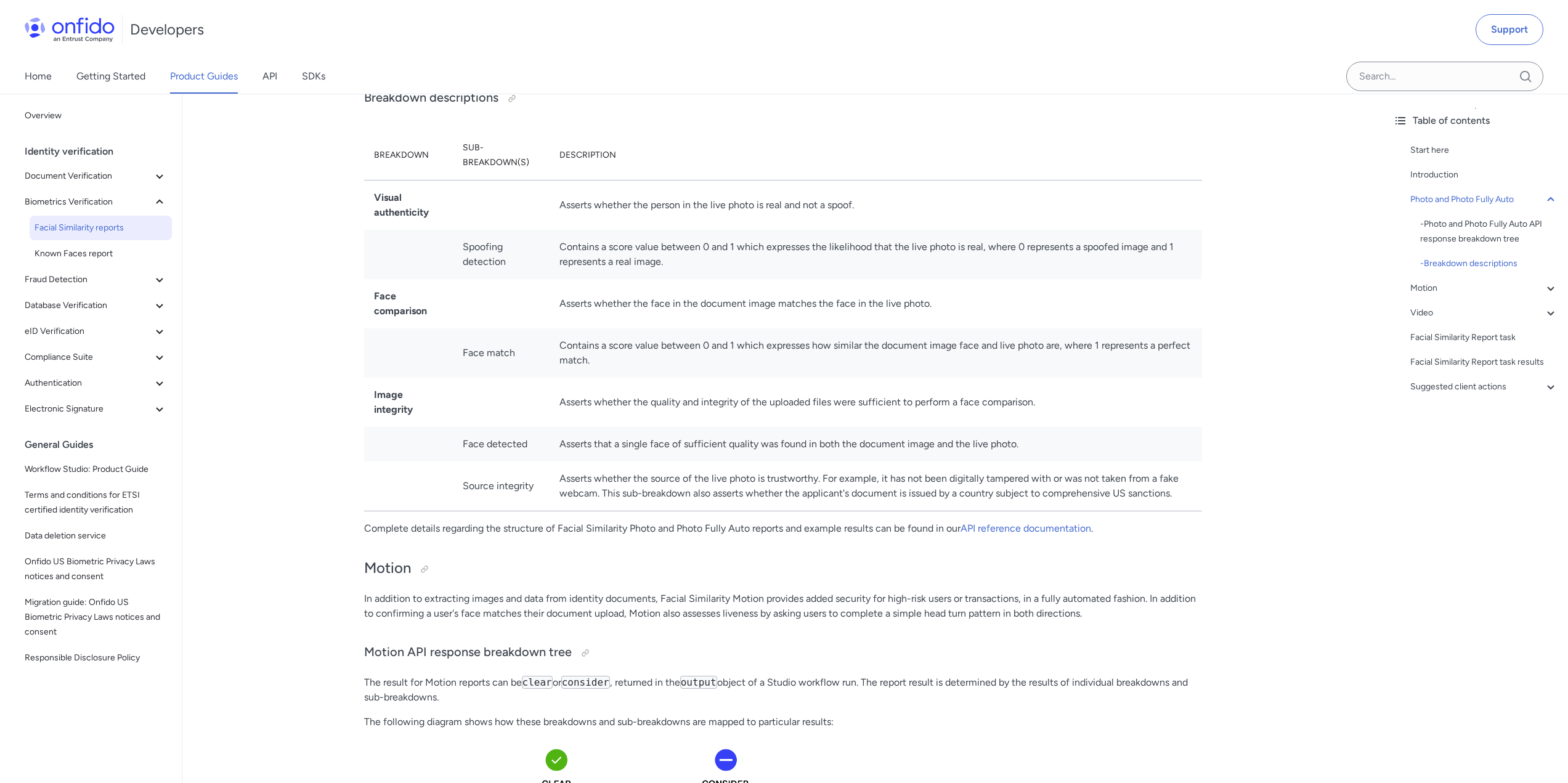
drag, startPoint x: 364, startPoint y: 436, endPoint x: 332, endPoint y: 356, distance: 86.2
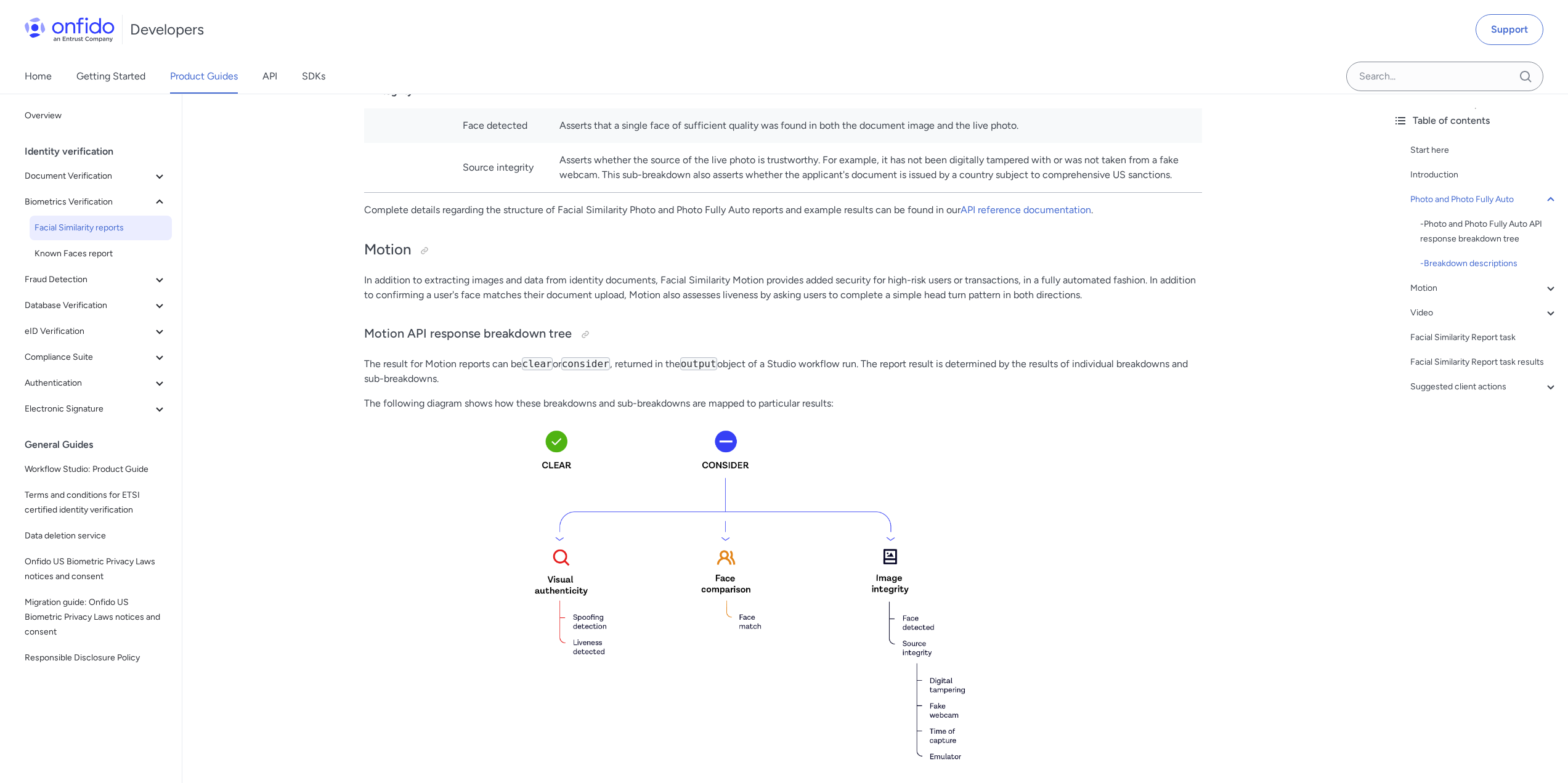
scroll to position [1416, 0]
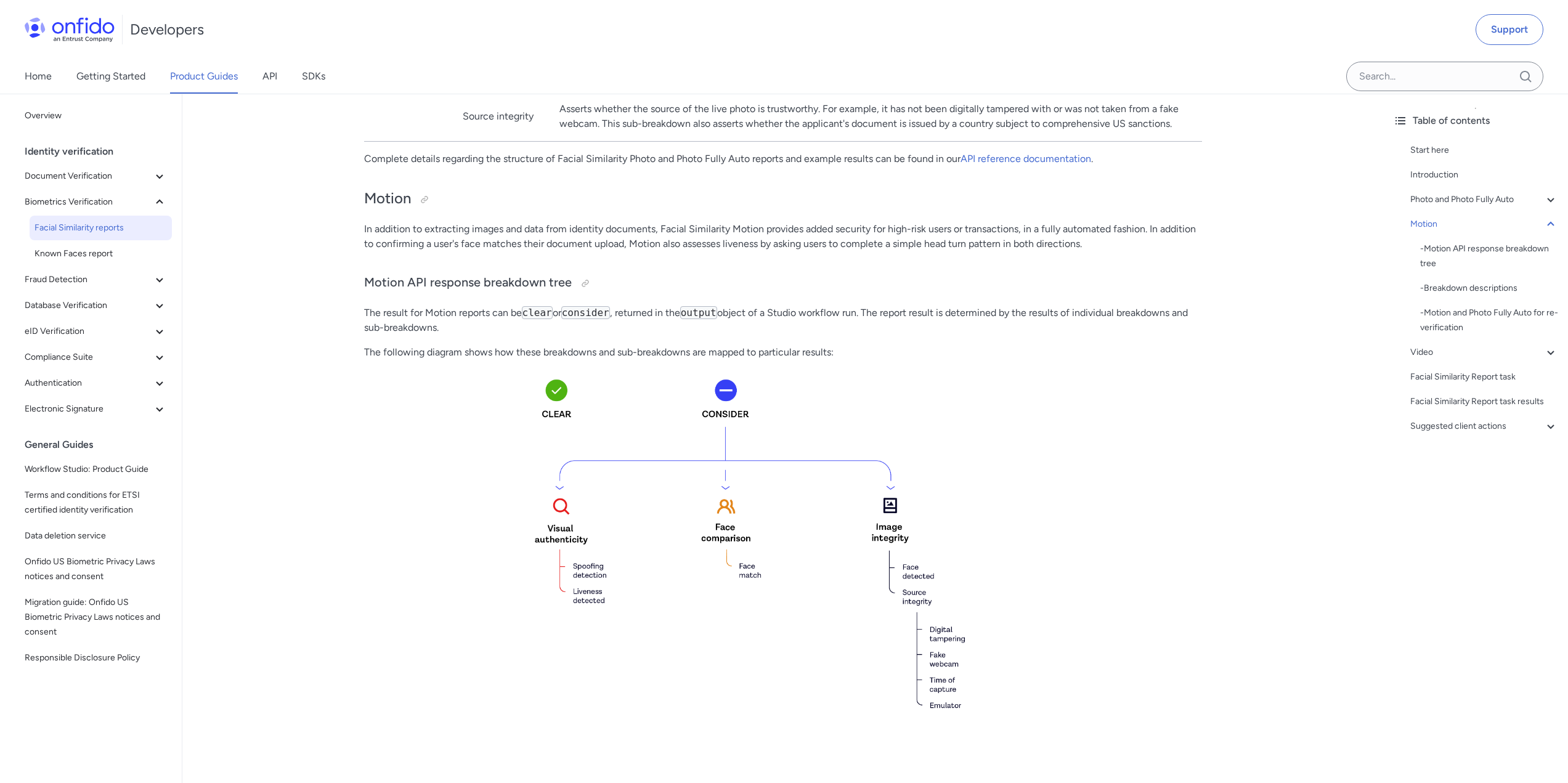
drag, startPoint x: 342, startPoint y: 393, endPoint x: 302, endPoint y: 335, distance: 70.5
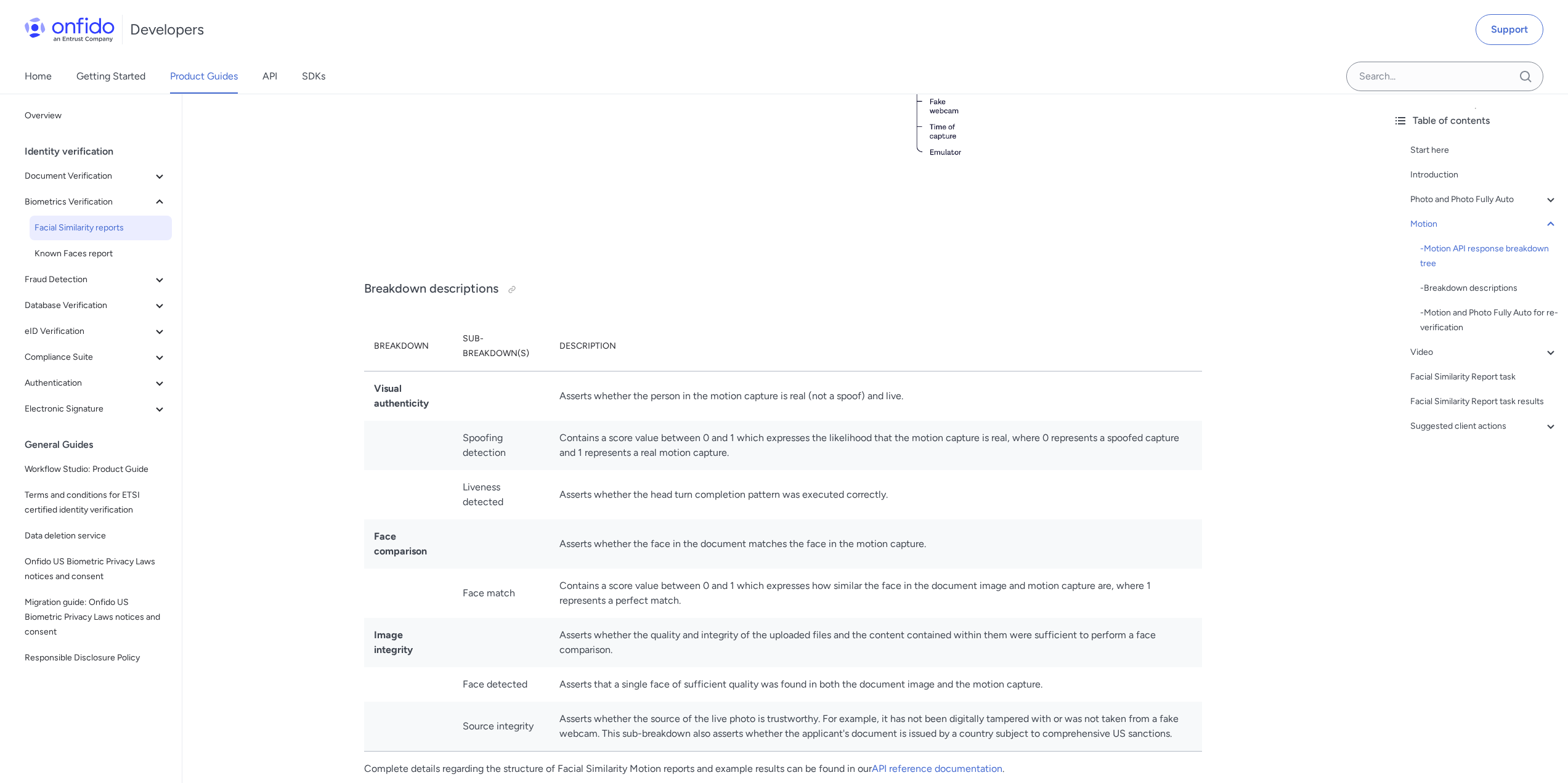
scroll to position [2094, 0]
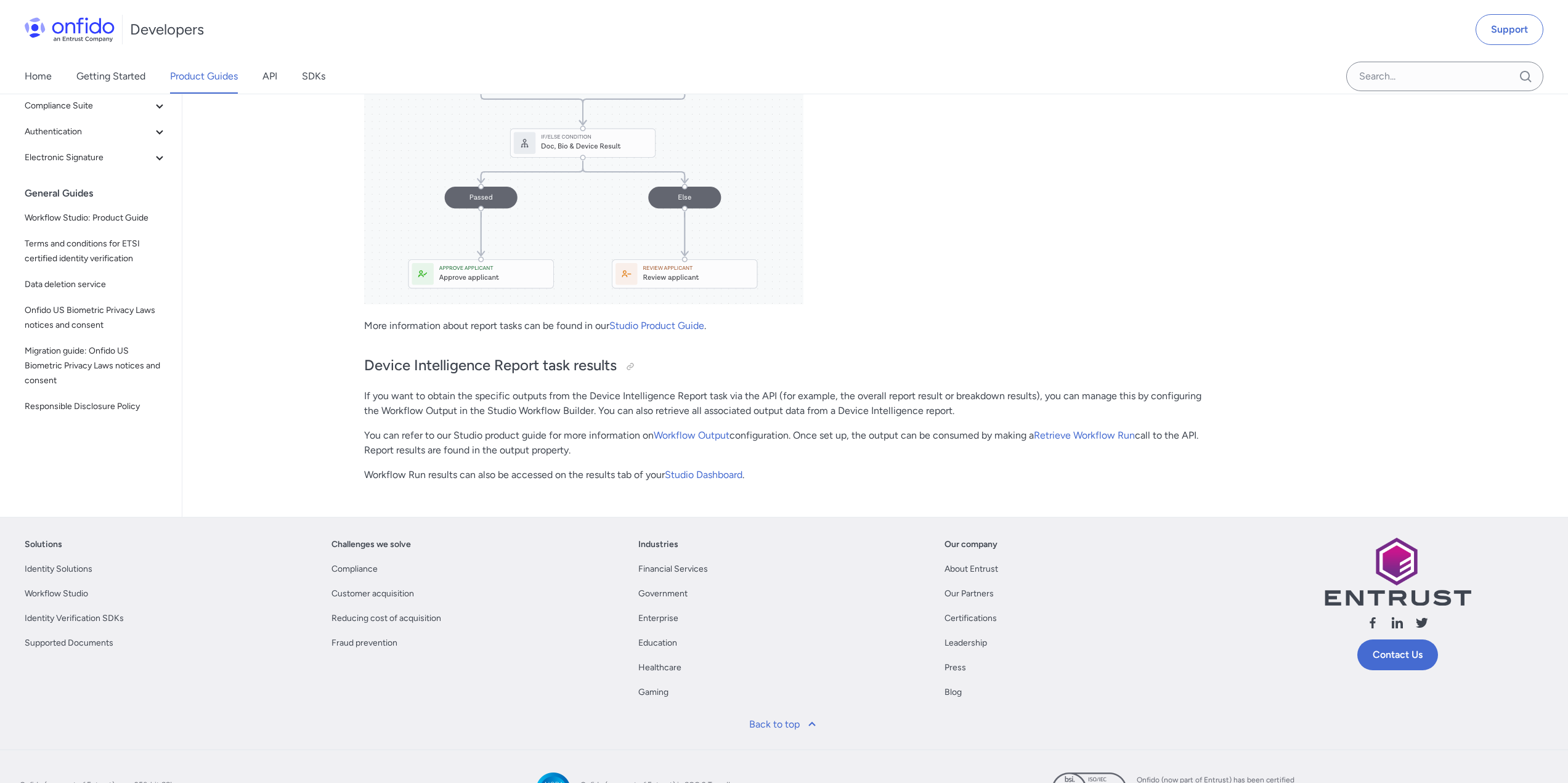
scroll to position [1170, 0]
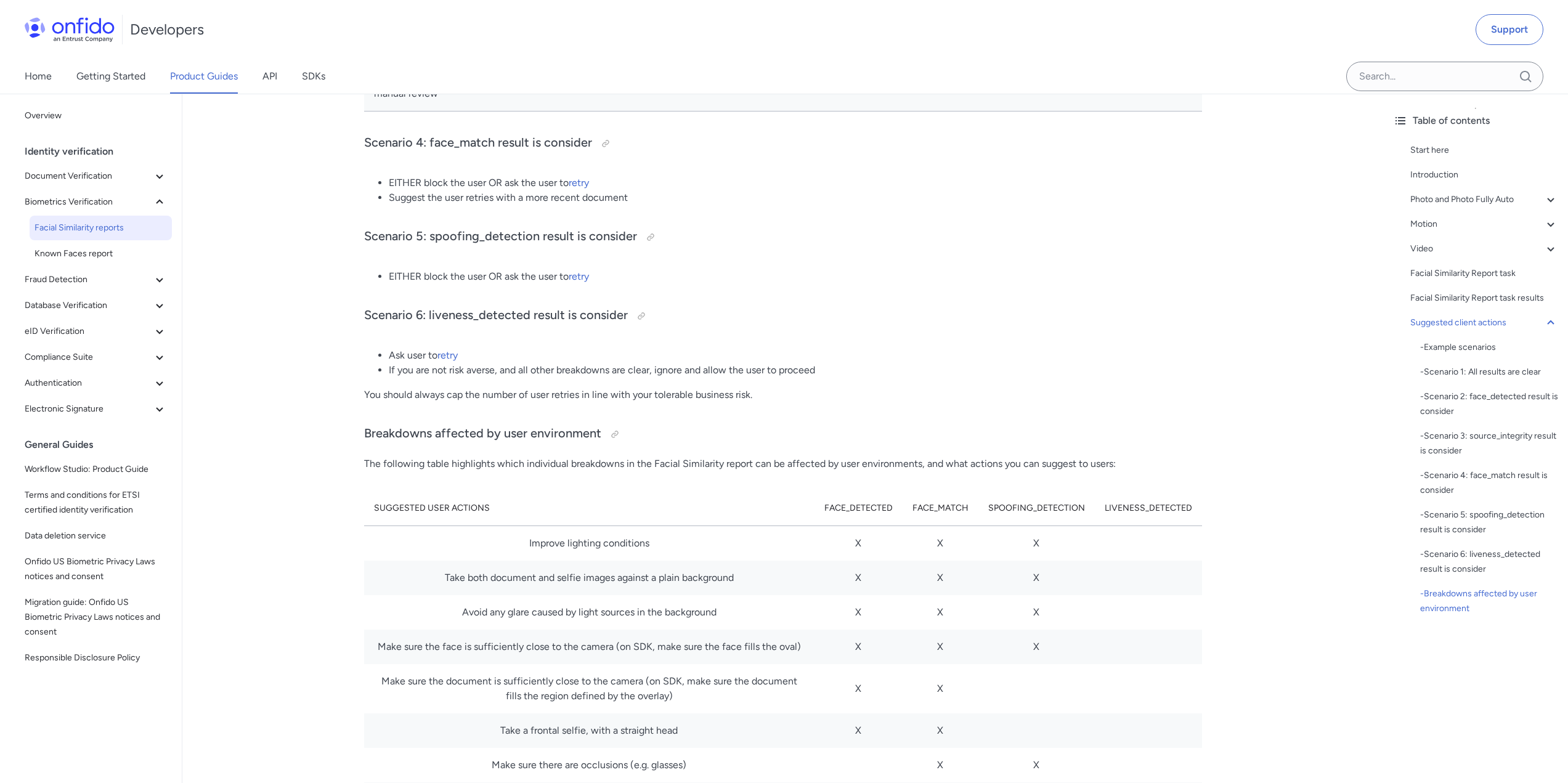
scroll to position [6403, 0]
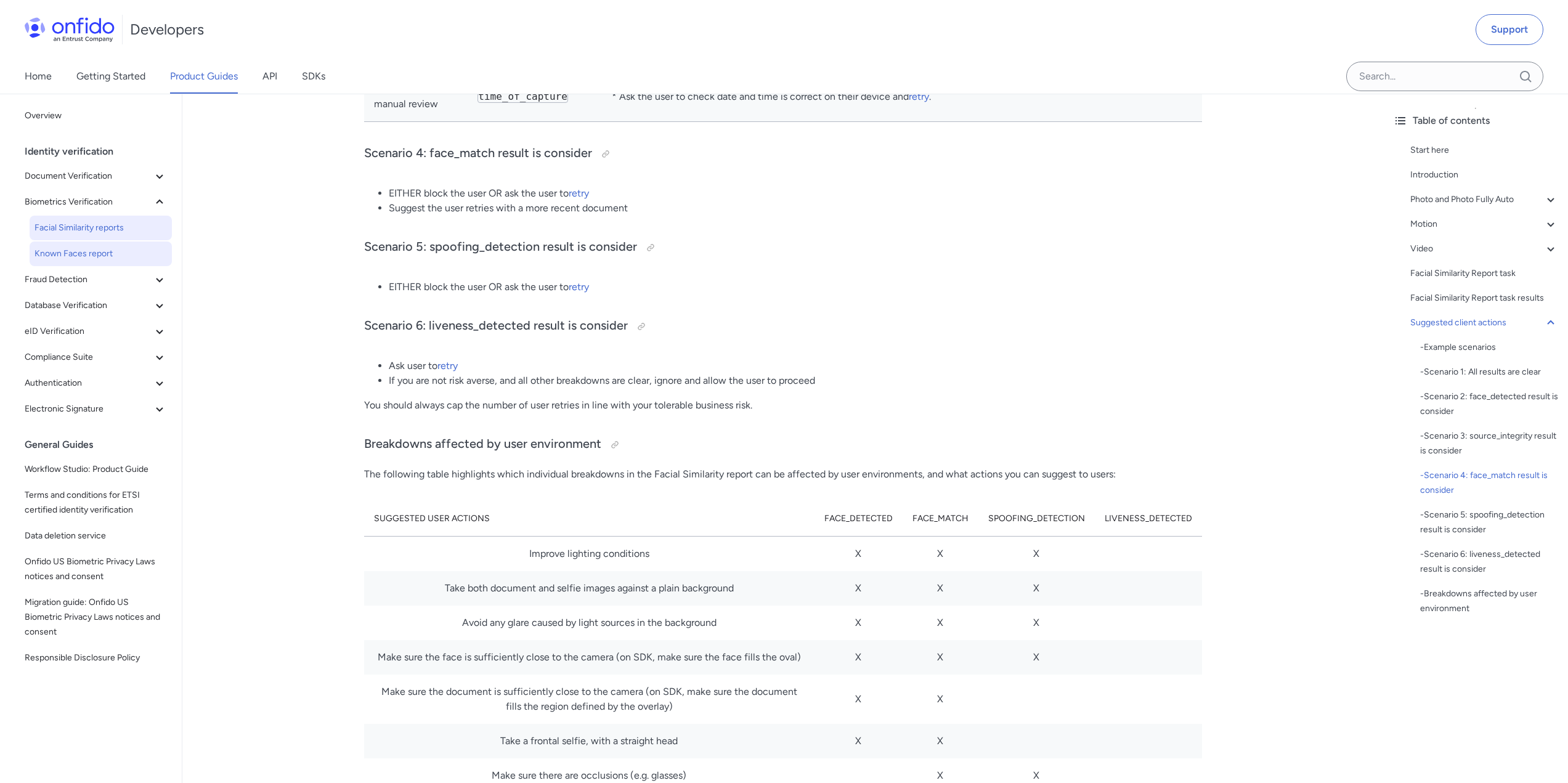
click at [95, 256] on span "Known Faces report" at bounding box center [101, 254] width 133 height 15
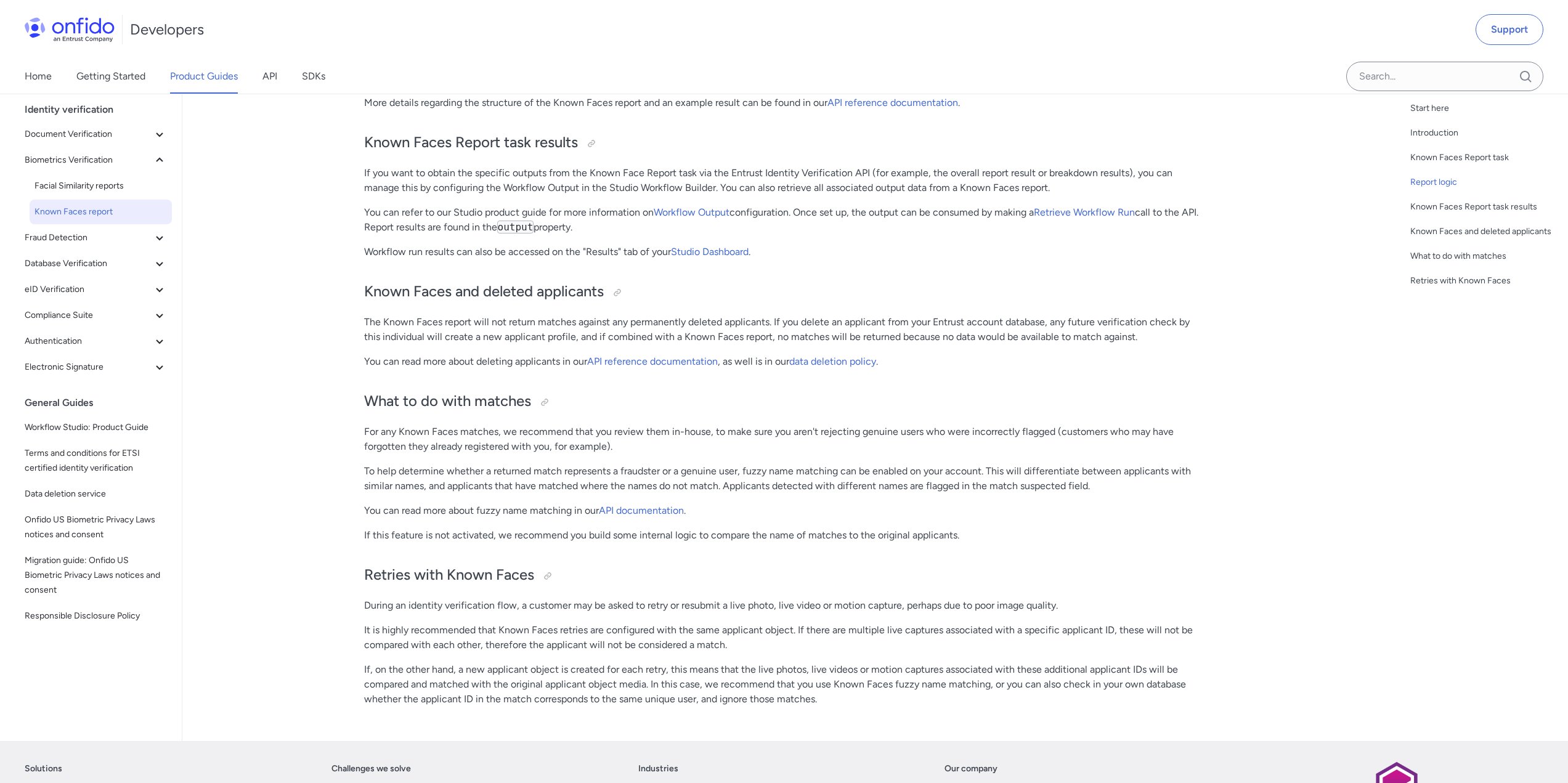
scroll to position [1478, 0]
